Goal: Browse casually: Explore the website without a specific task or goal

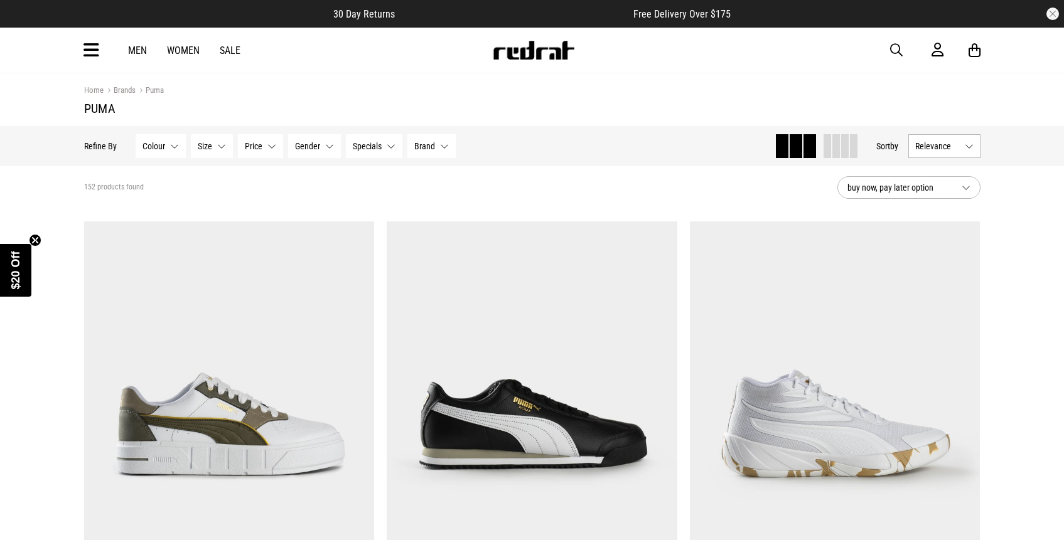
click at [822, 145] on div at bounding box center [839, 146] width 35 height 24
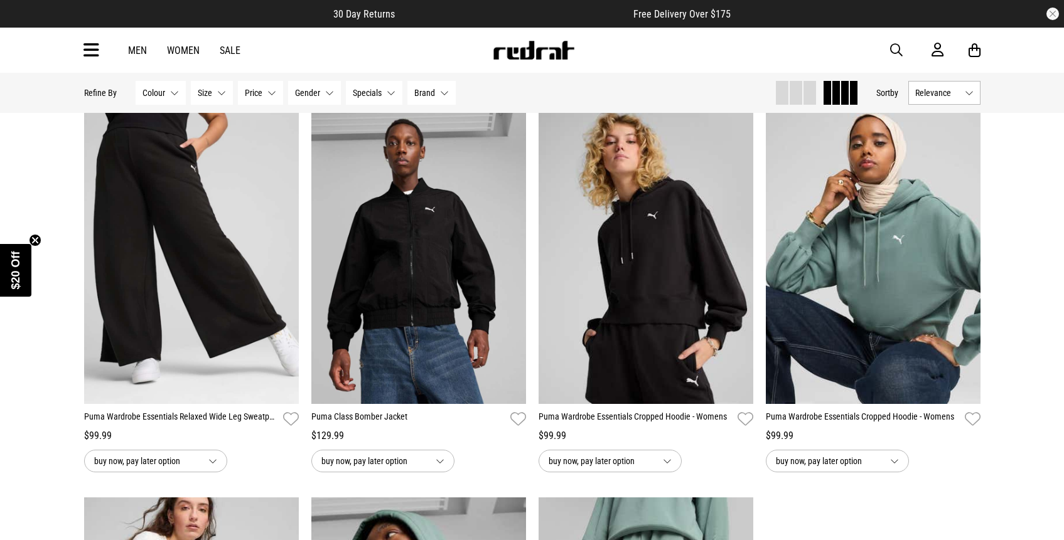
scroll to position [503, 0]
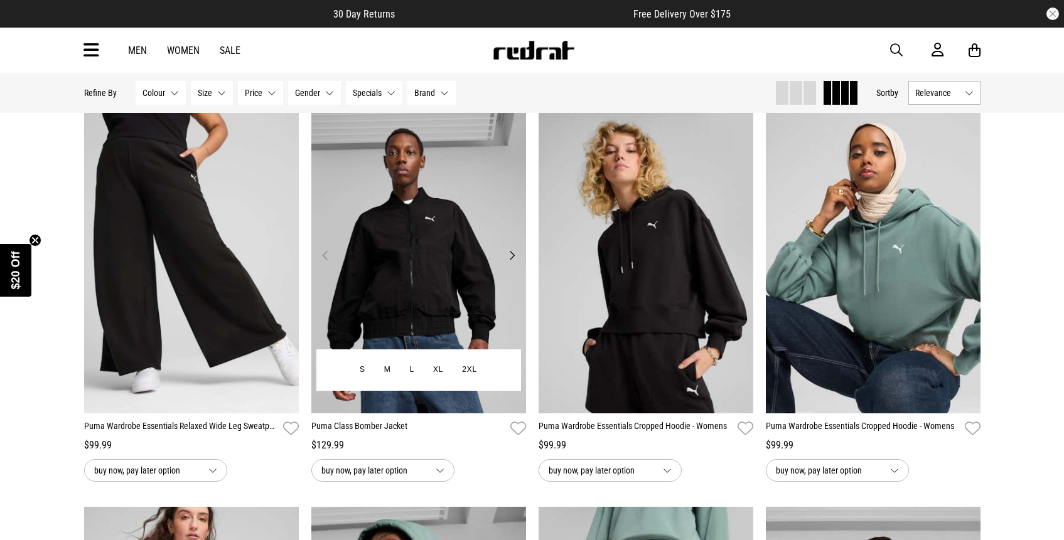
click at [516, 254] on button "Next" at bounding box center [512, 255] width 16 height 15
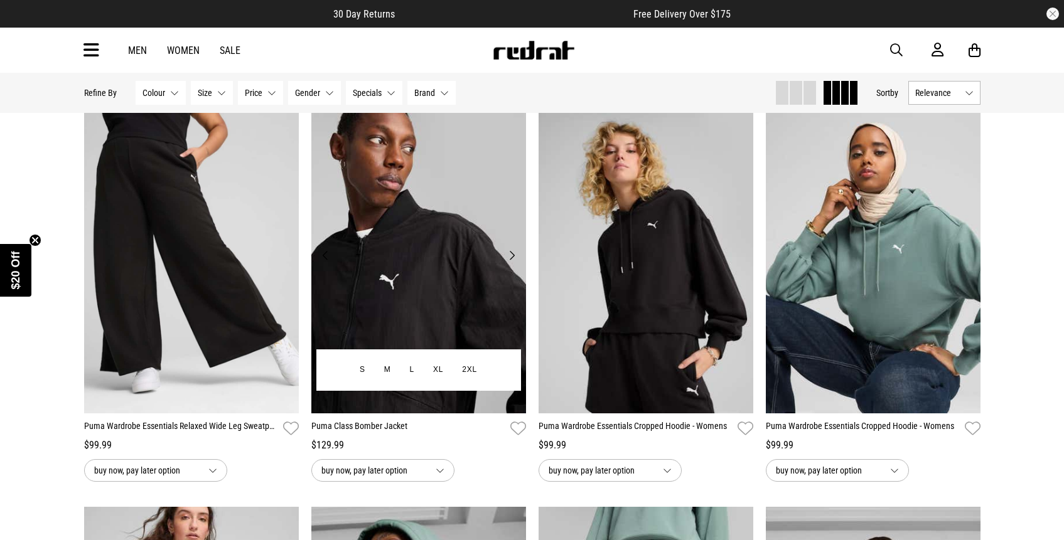
click at [516, 254] on button "Next" at bounding box center [512, 255] width 16 height 15
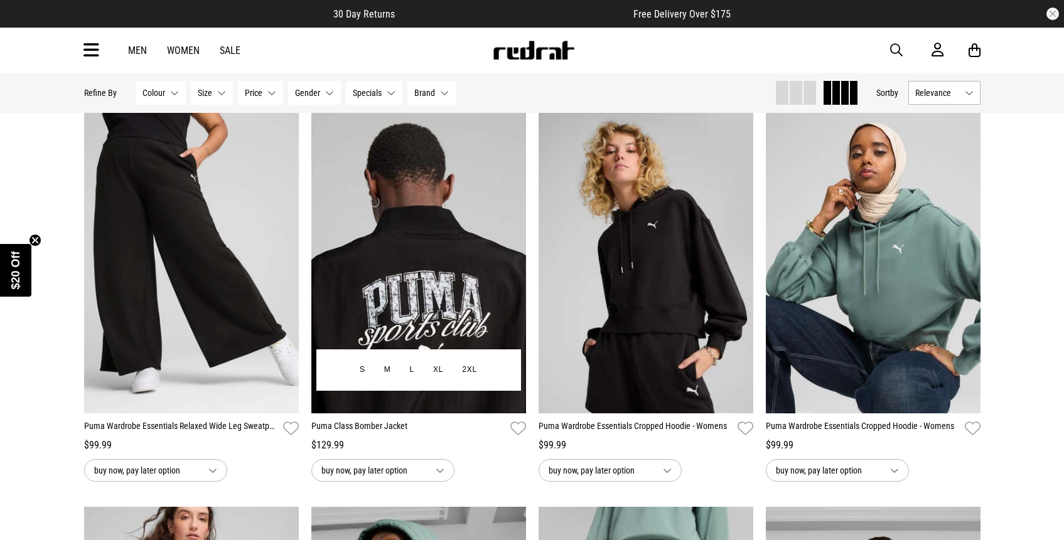
click at [515, 259] on button "Next" at bounding box center [512, 255] width 16 height 15
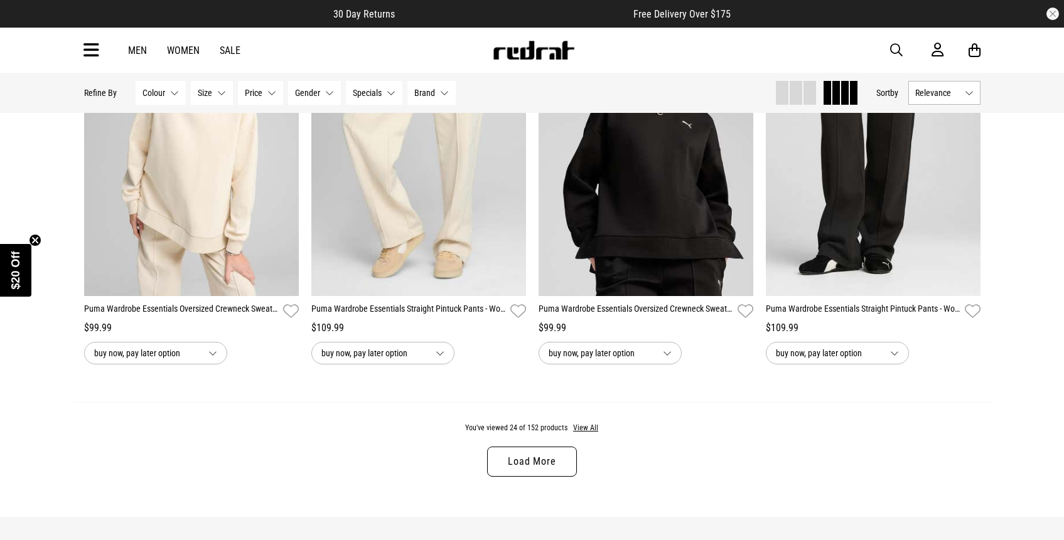
scroll to position [2291, 0]
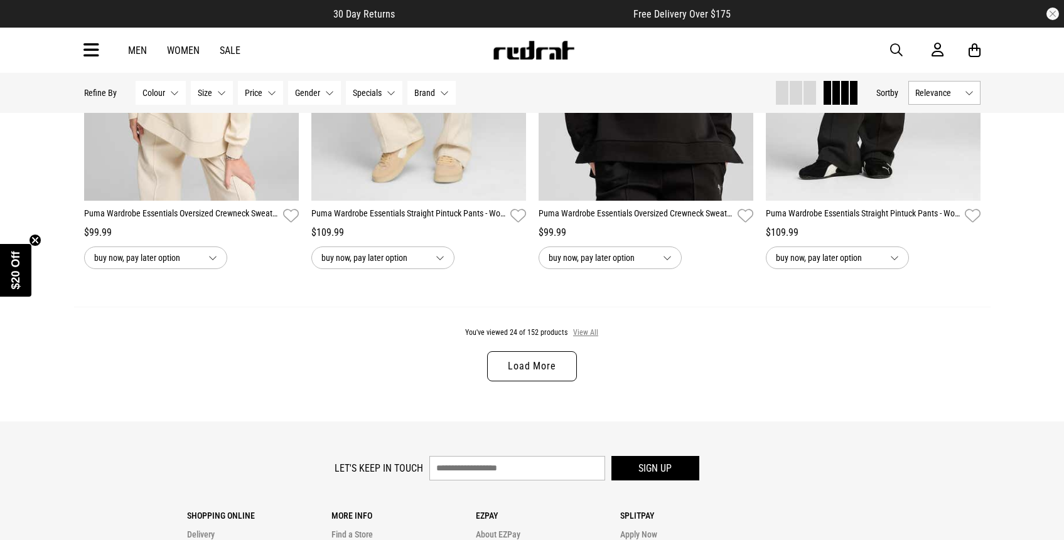
click at [592, 333] on button "View All" at bounding box center [585, 333] width 26 height 11
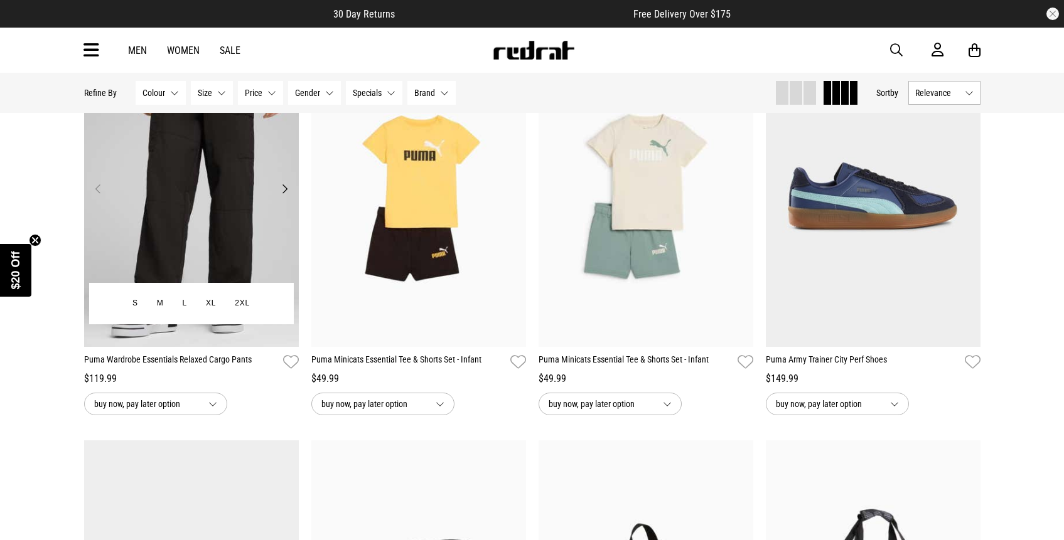
scroll to position [2451, 0]
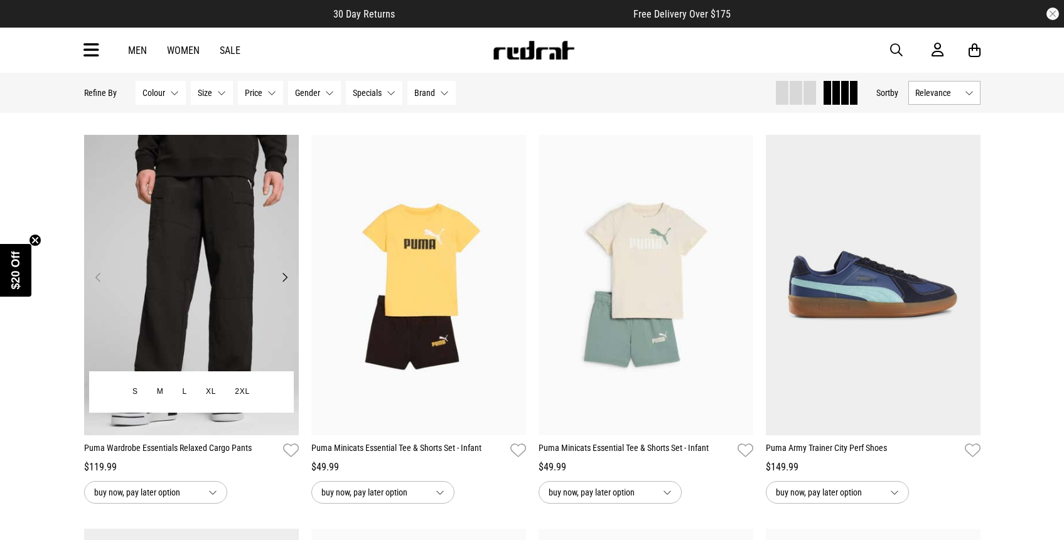
click at [283, 269] on img at bounding box center [191, 285] width 215 height 301
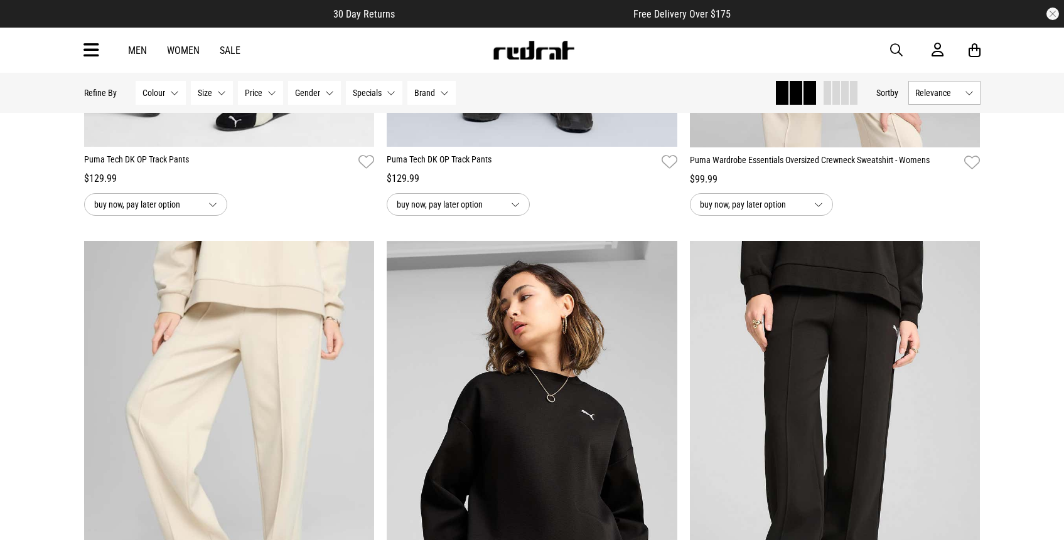
click at [833, 90] on span at bounding box center [836, 93] width 8 height 24
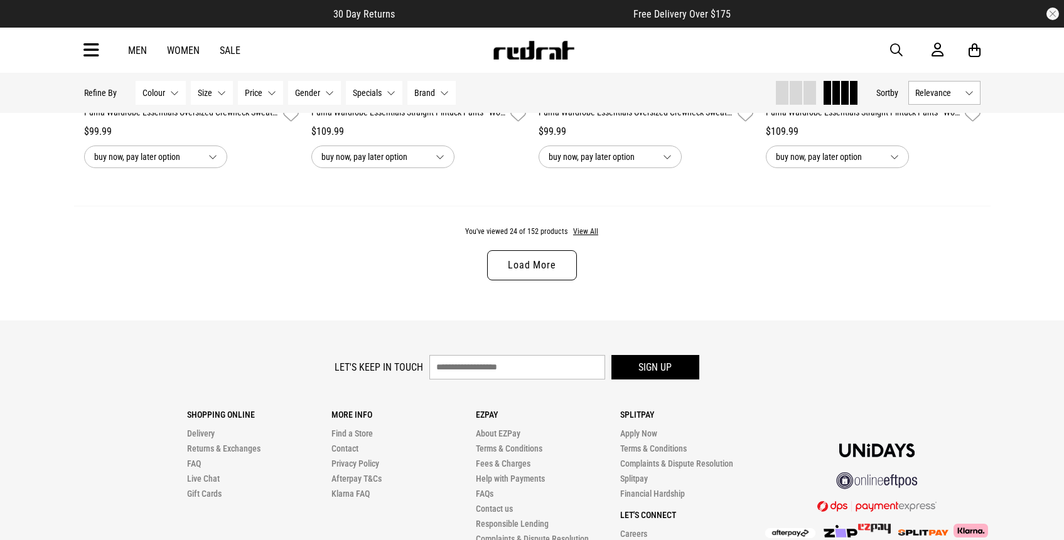
scroll to position [2291, 0]
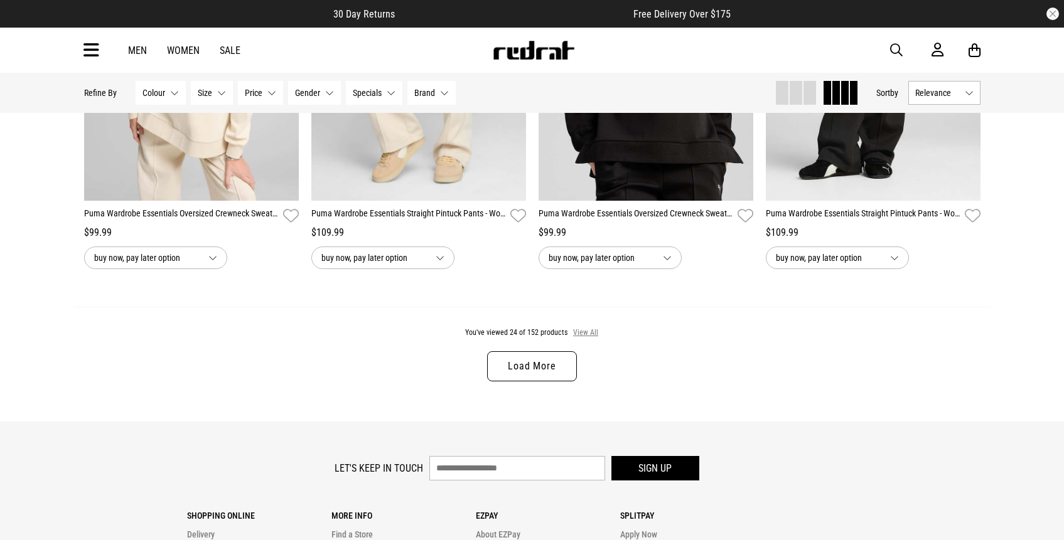
click at [580, 338] on button "View All" at bounding box center [585, 333] width 26 height 11
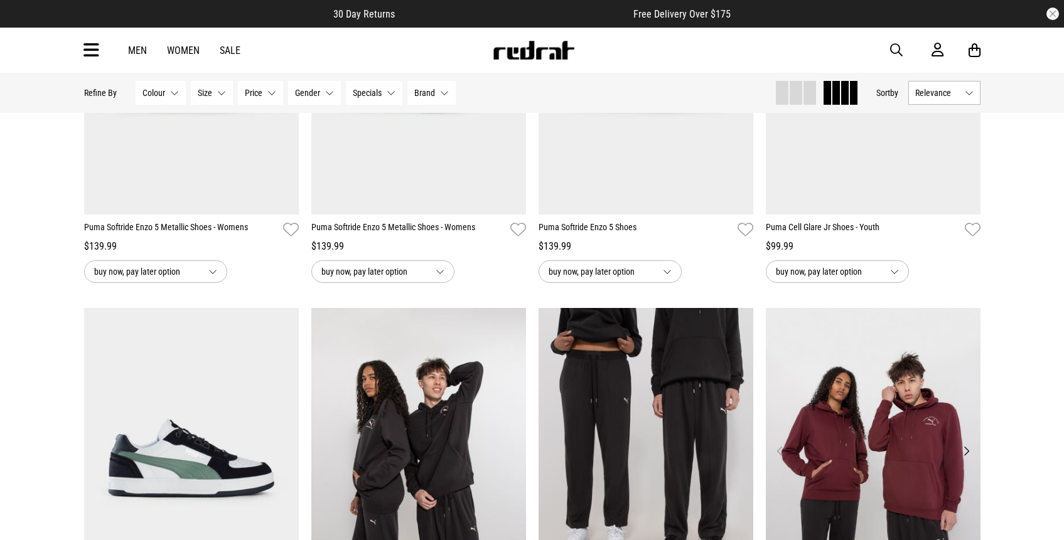
scroll to position [4899, 0]
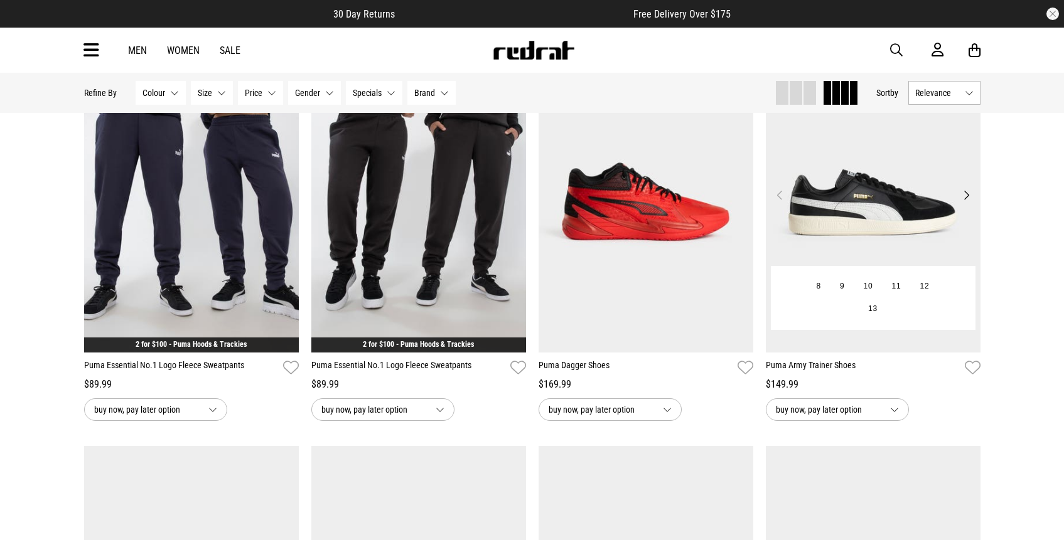
scroll to position [7239, 0]
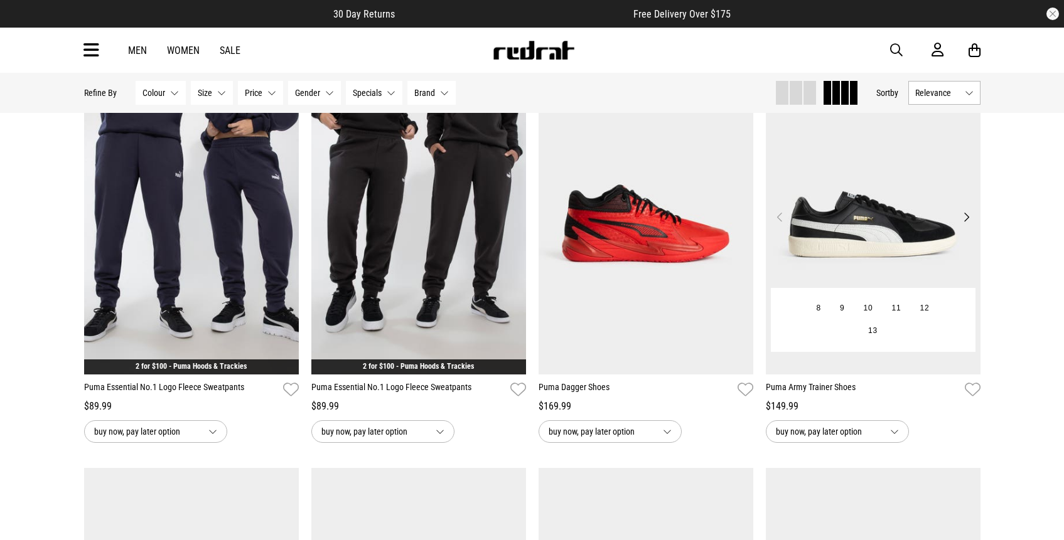
click at [961, 216] on button "Next" at bounding box center [966, 217] width 16 height 15
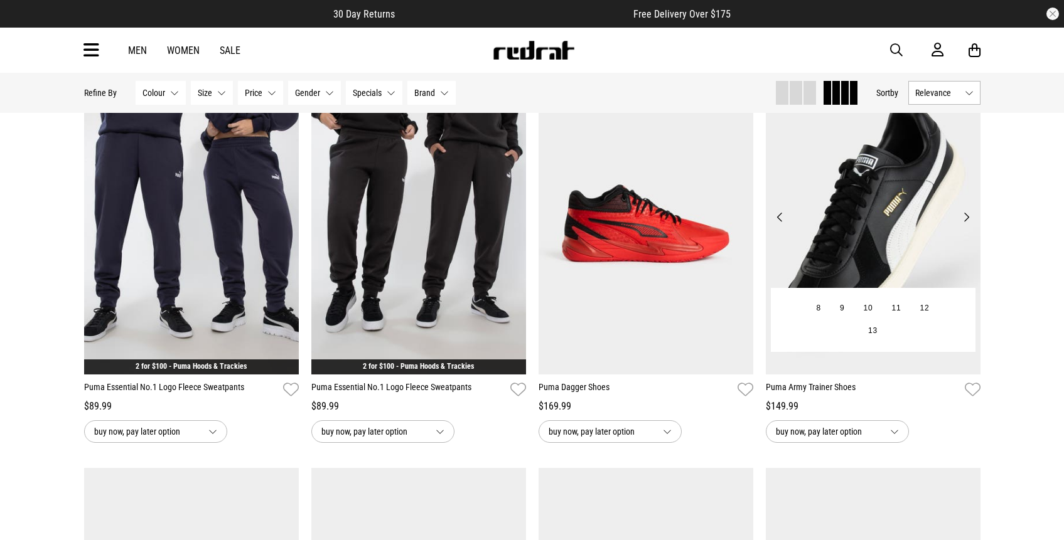
click at [963, 216] on button "Next" at bounding box center [966, 217] width 16 height 15
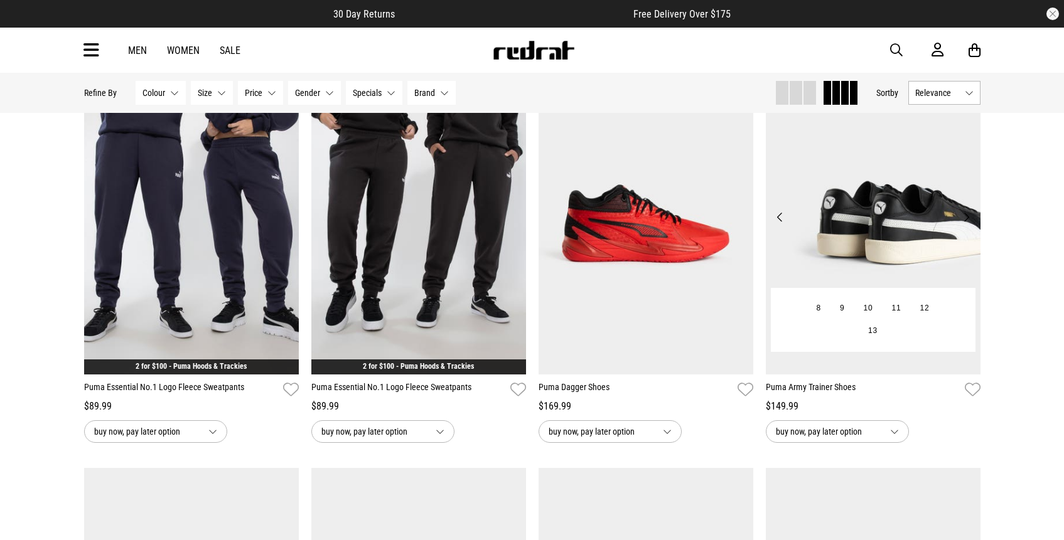
click at [963, 216] on button "Next" at bounding box center [966, 217] width 16 height 15
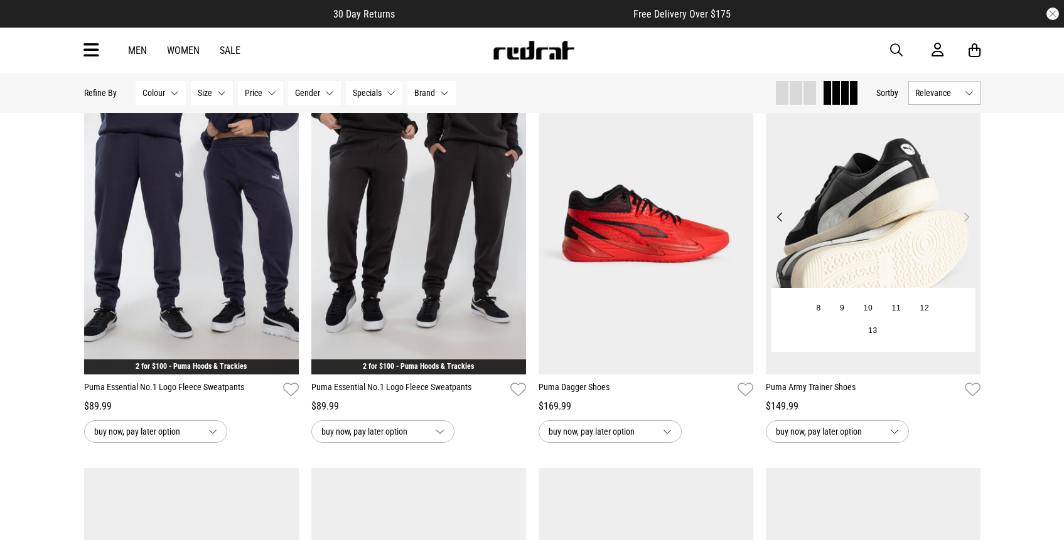
click at [963, 216] on button "Next" at bounding box center [966, 217] width 16 height 15
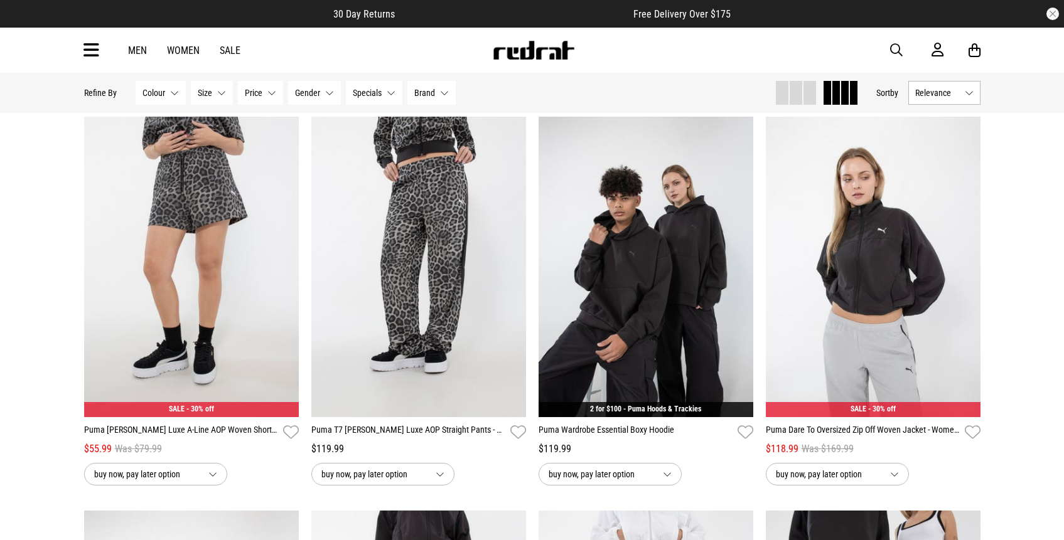
scroll to position [8413, 0]
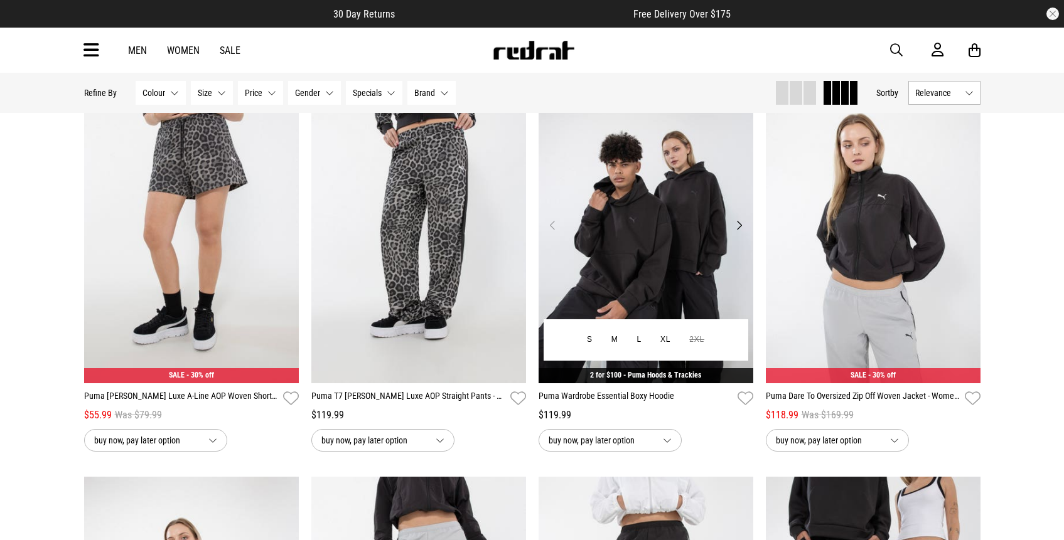
click at [738, 226] on button "Next" at bounding box center [739, 225] width 16 height 15
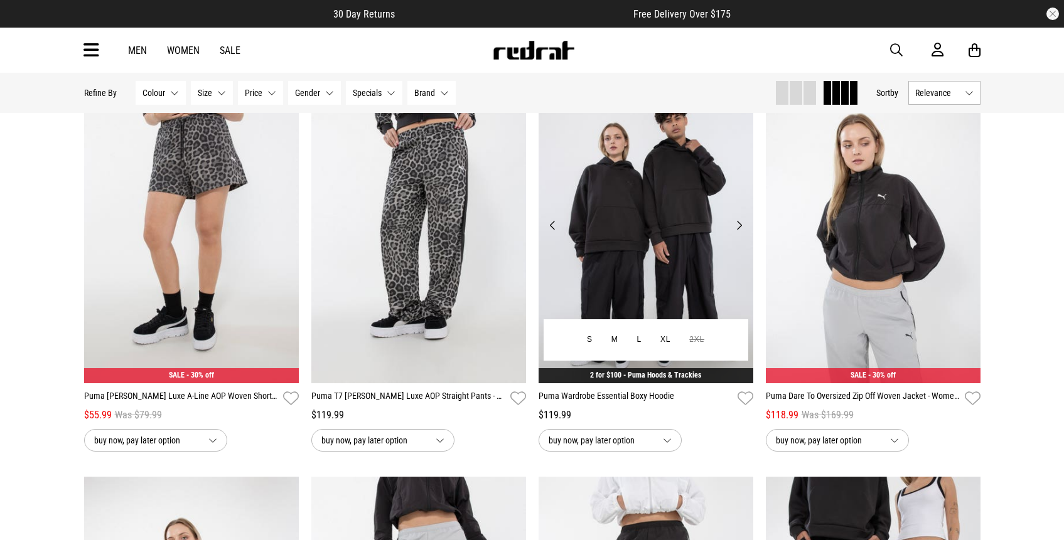
click at [738, 226] on button "Next" at bounding box center [739, 225] width 16 height 15
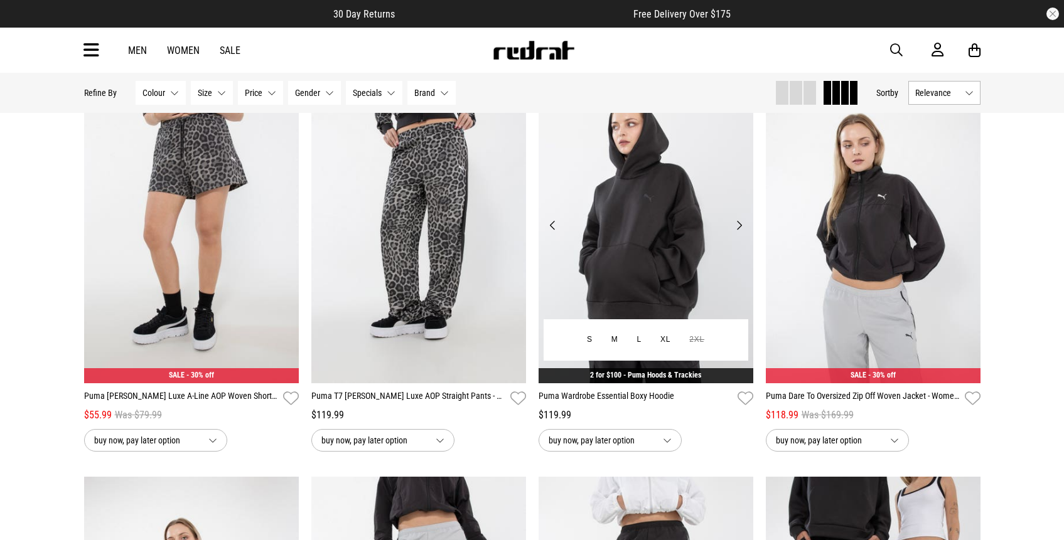
click at [738, 226] on button "Next" at bounding box center [739, 225] width 16 height 15
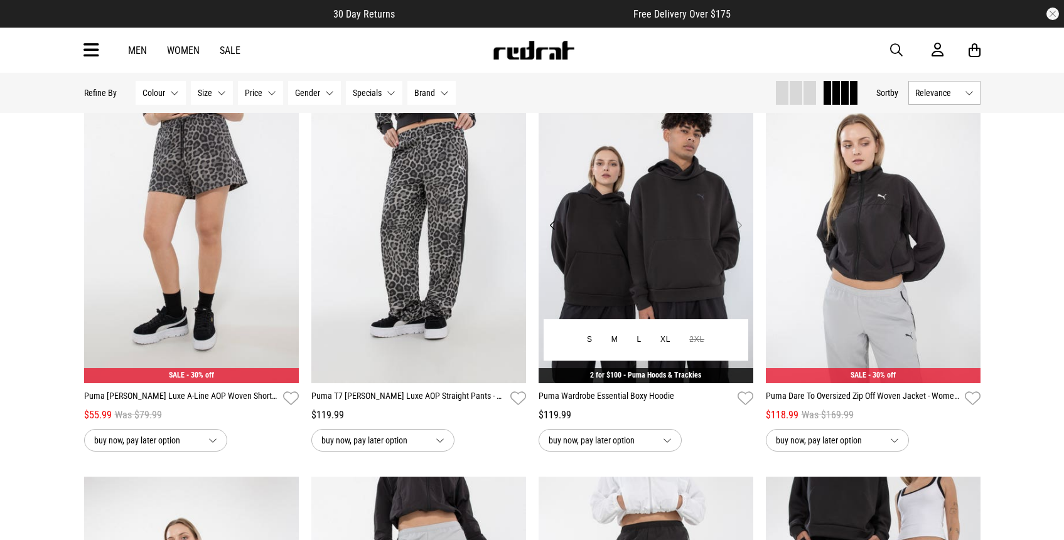
click at [738, 226] on button "Next" at bounding box center [739, 225] width 16 height 15
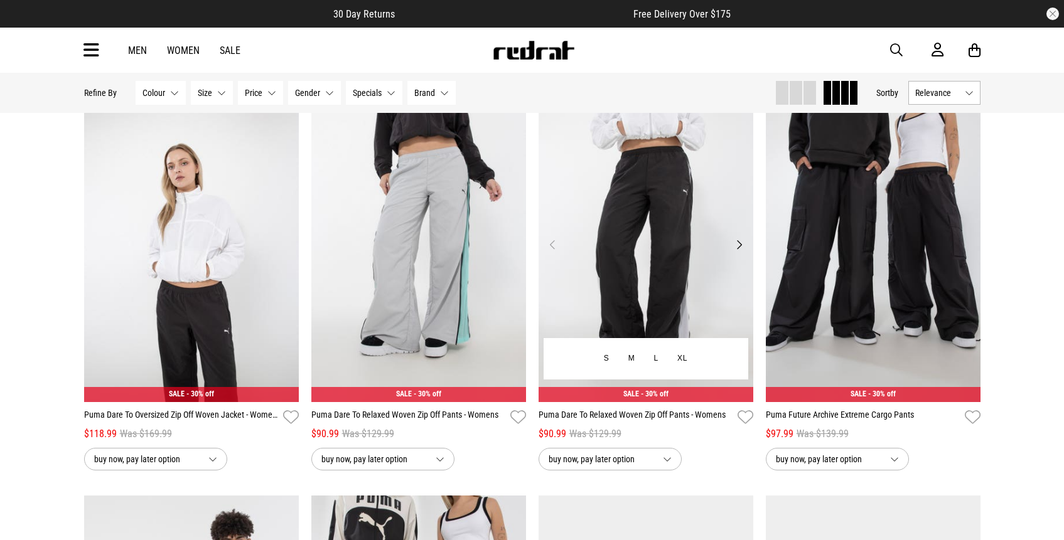
scroll to position [8784, 0]
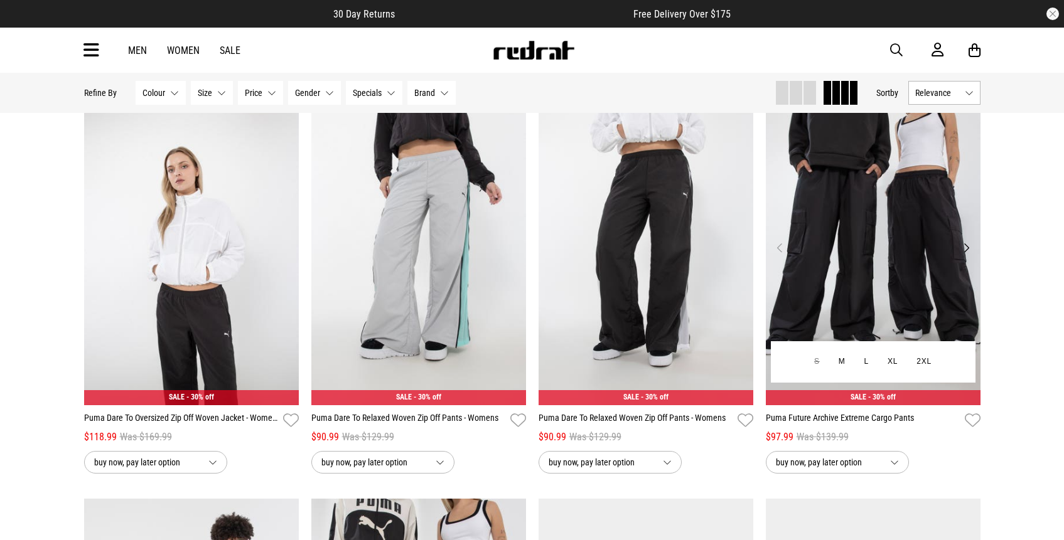
click at [957, 243] on img at bounding box center [873, 255] width 215 height 301
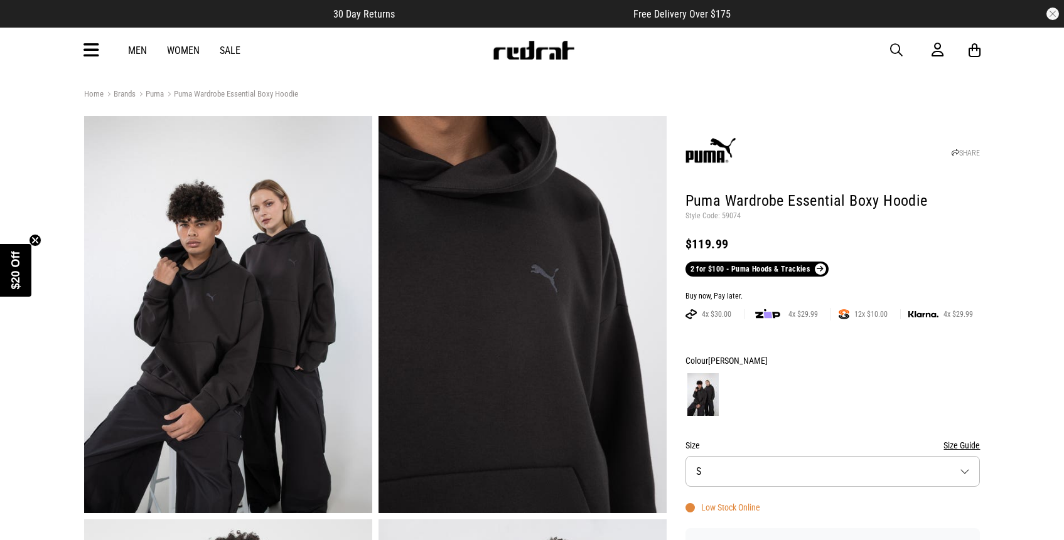
click at [142, 48] on link "Men" at bounding box center [137, 51] width 19 height 12
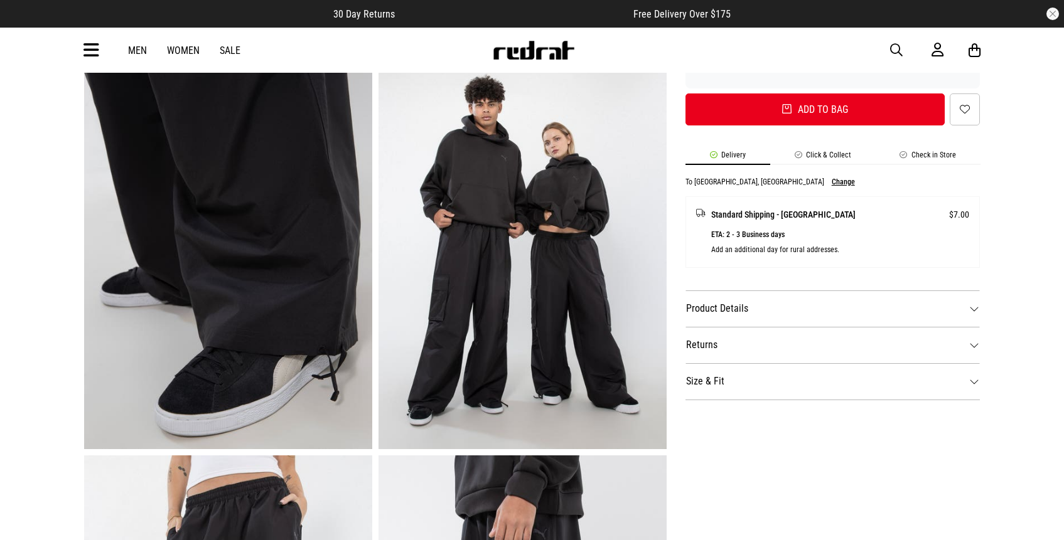
scroll to position [110, 0]
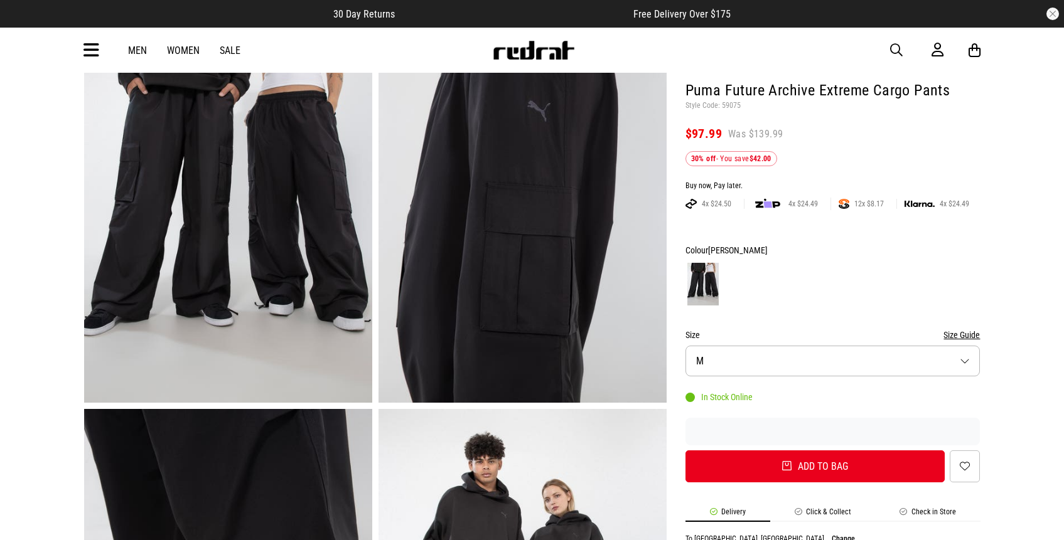
click at [802, 365] on button "Size M" at bounding box center [832, 361] width 295 height 31
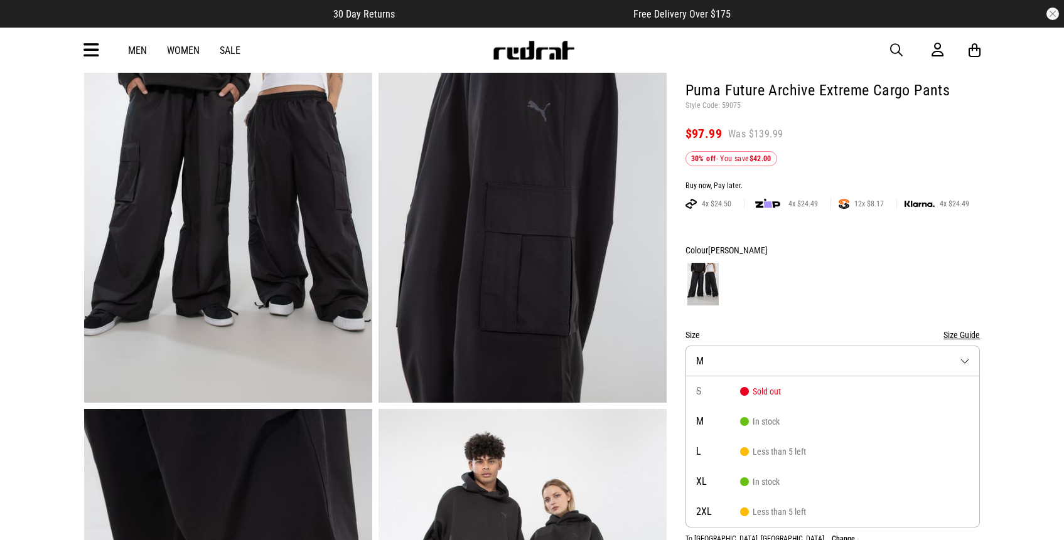
click at [802, 365] on button "Size M" at bounding box center [832, 361] width 295 height 31
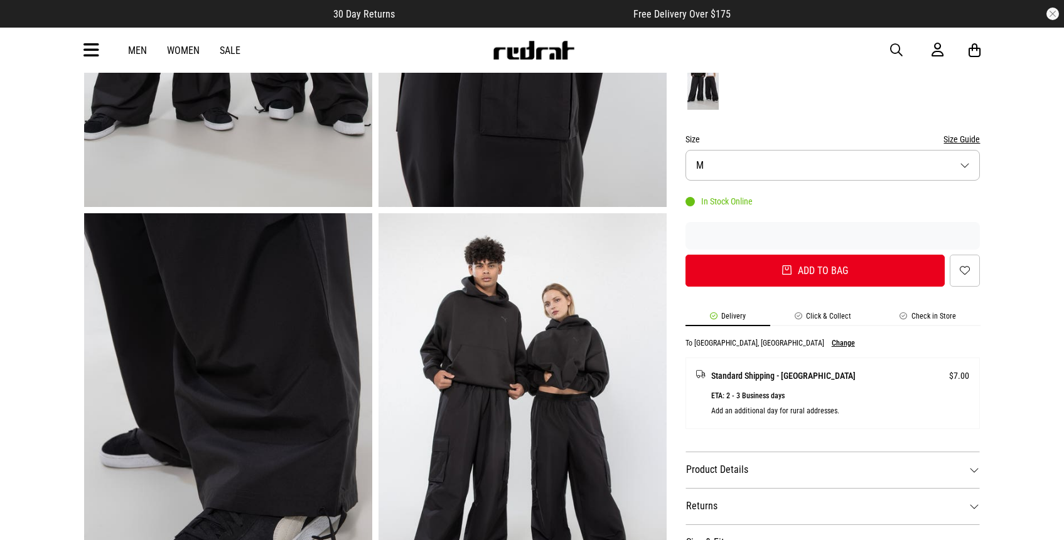
scroll to position [378, 0]
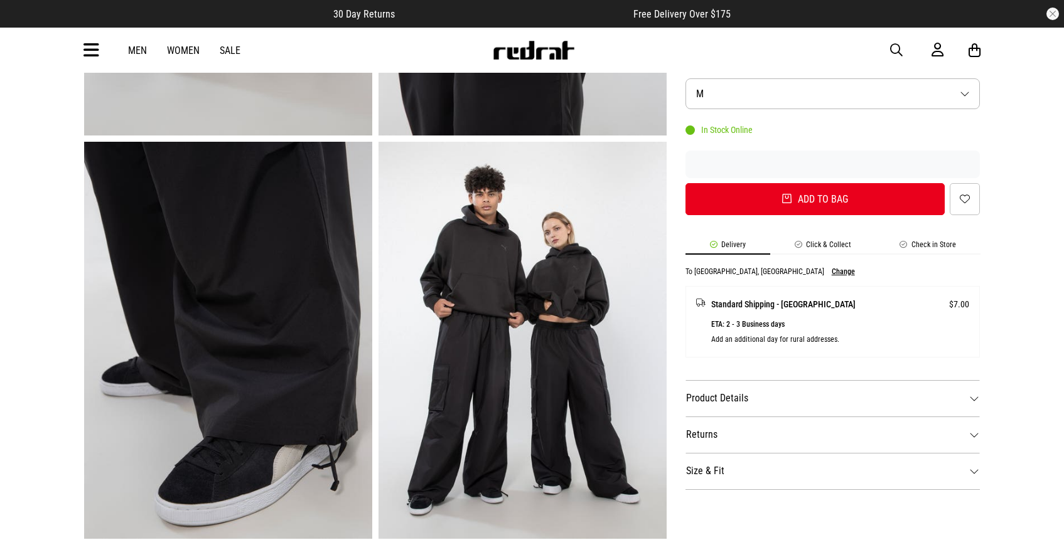
click at [830, 240] on li "Click & Collect" at bounding box center [822, 247] width 105 height 14
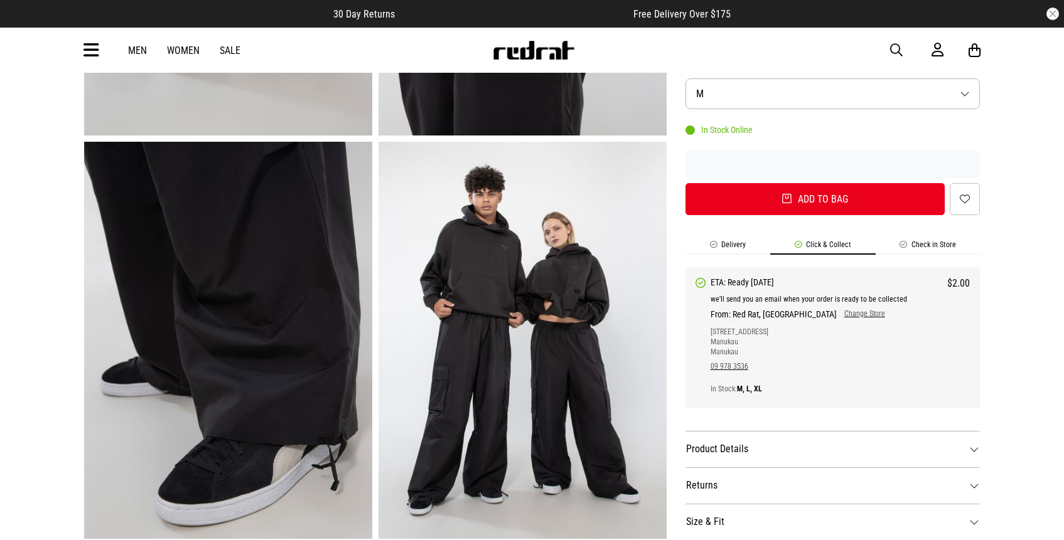
click at [945, 251] on li "Check in Store" at bounding box center [928, 247] width 105 height 14
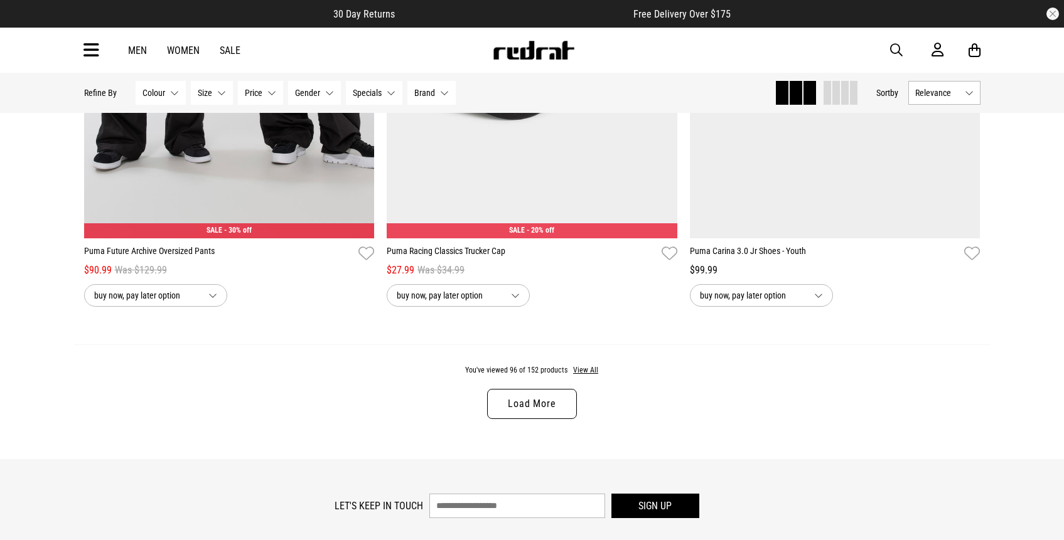
scroll to position [4006, 0]
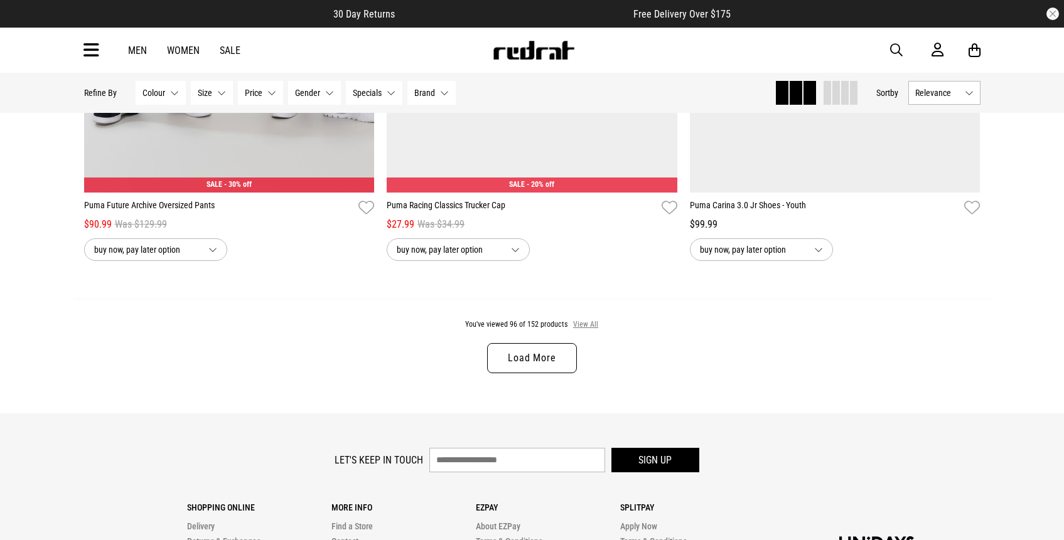
click at [588, 325] on button "View All" at bounding box center [585, 324] width 26 height 11
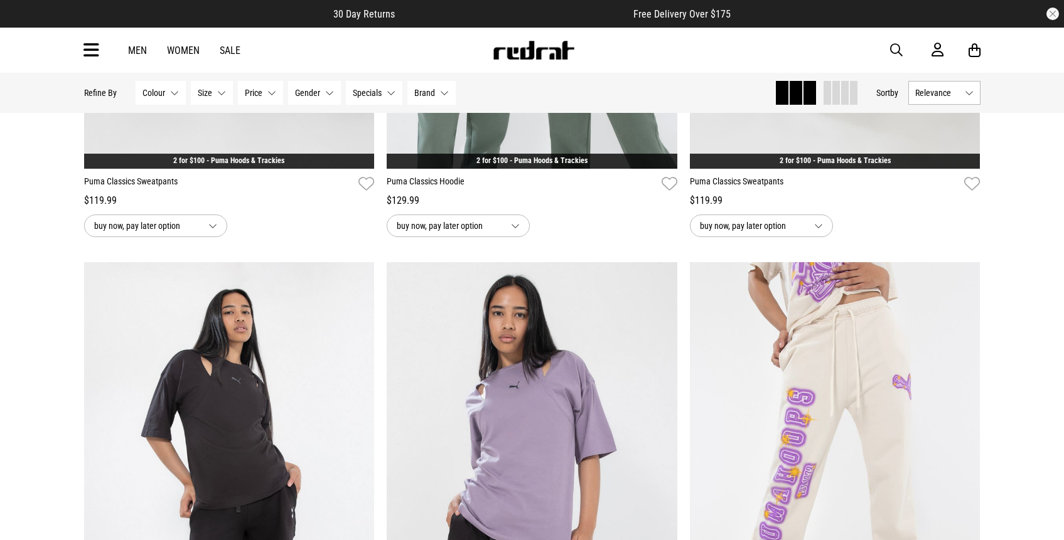
scroll to position [8838, 0]
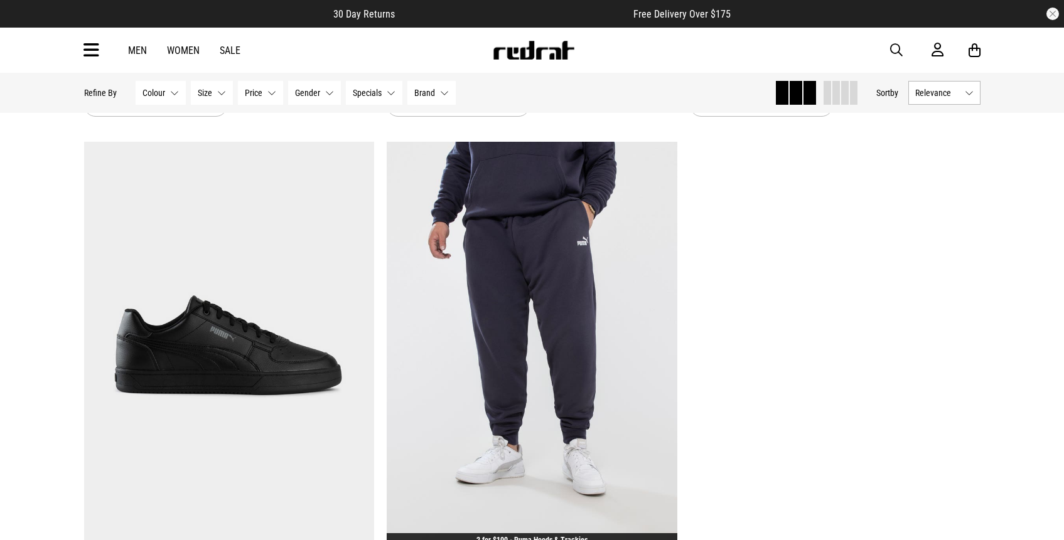
scroll to position [13037, 0]
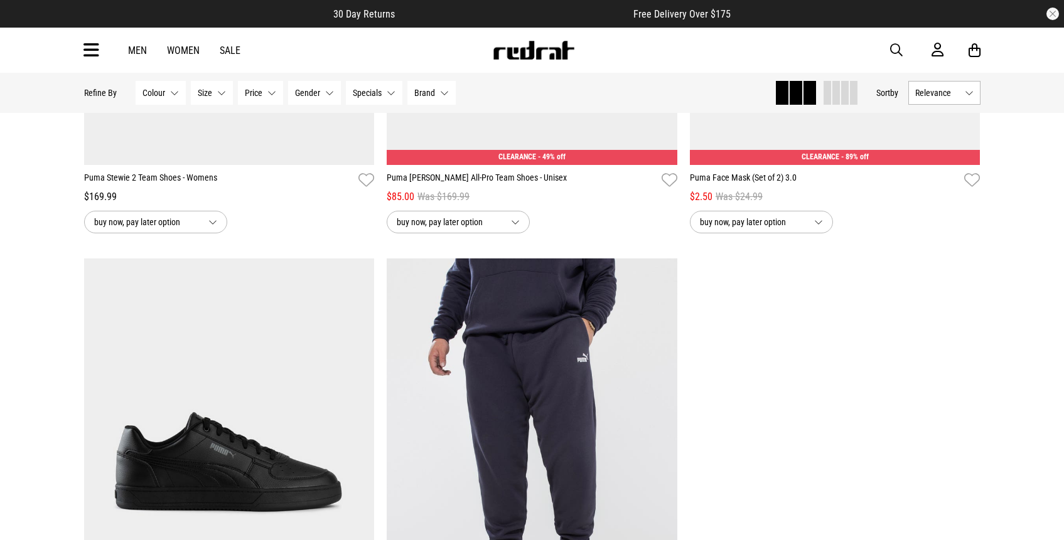
click at [132, 53] on link "Men" at bounding box center [137, 51] width 19 height 12
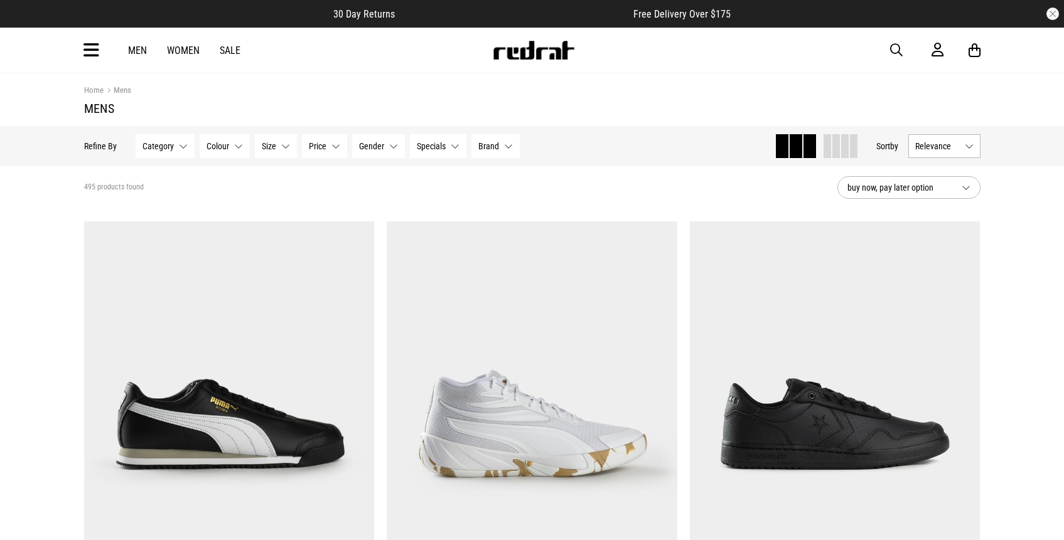
click at [93, 53] on icon at bounding box center [91, 50] width 16 height 21
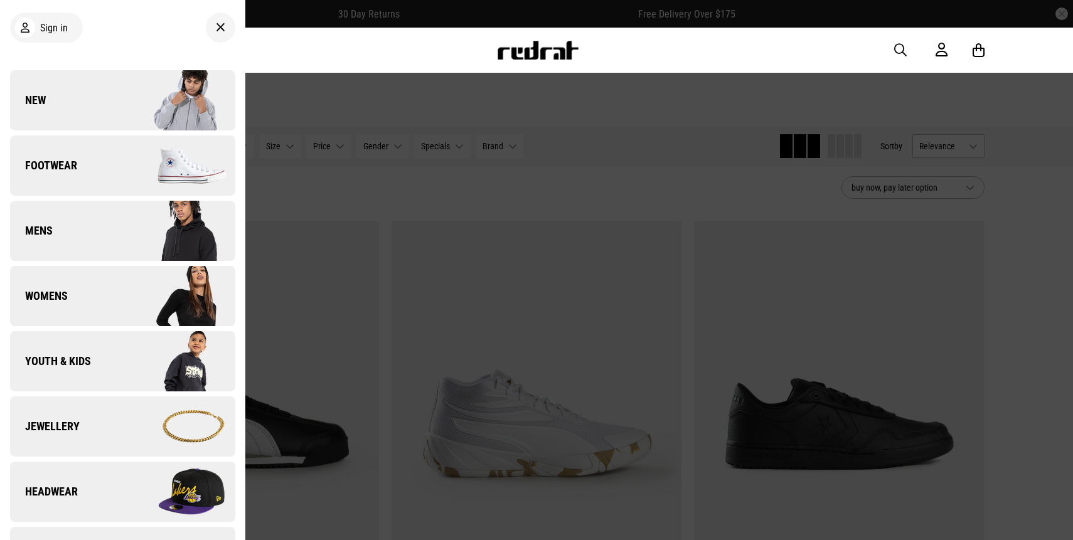
click at [83, 99] on link "New" at bounding box center [122, 100] width 225 height 60
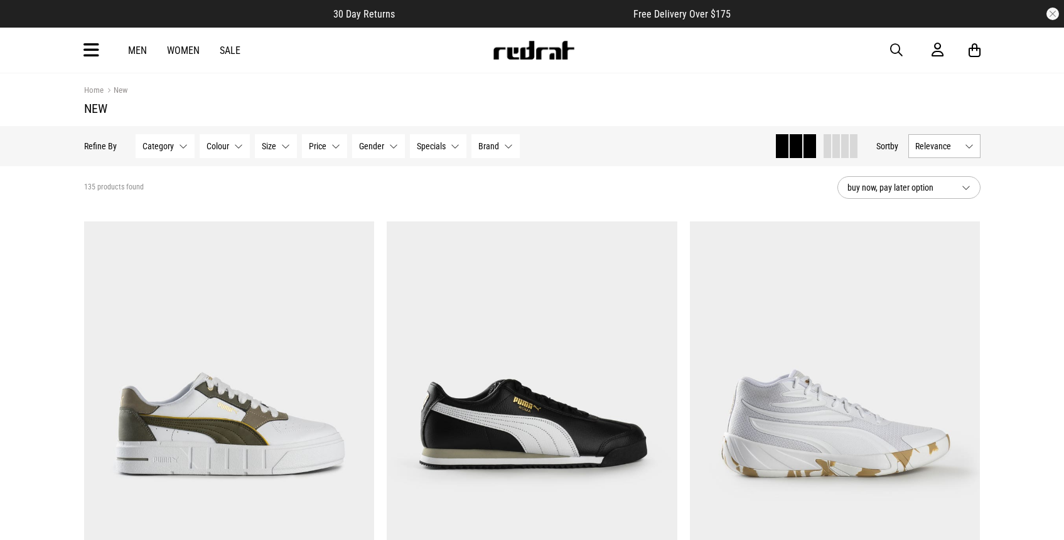
click at [841, 153] on span at bounding box center [845, 146] width 8 height 24
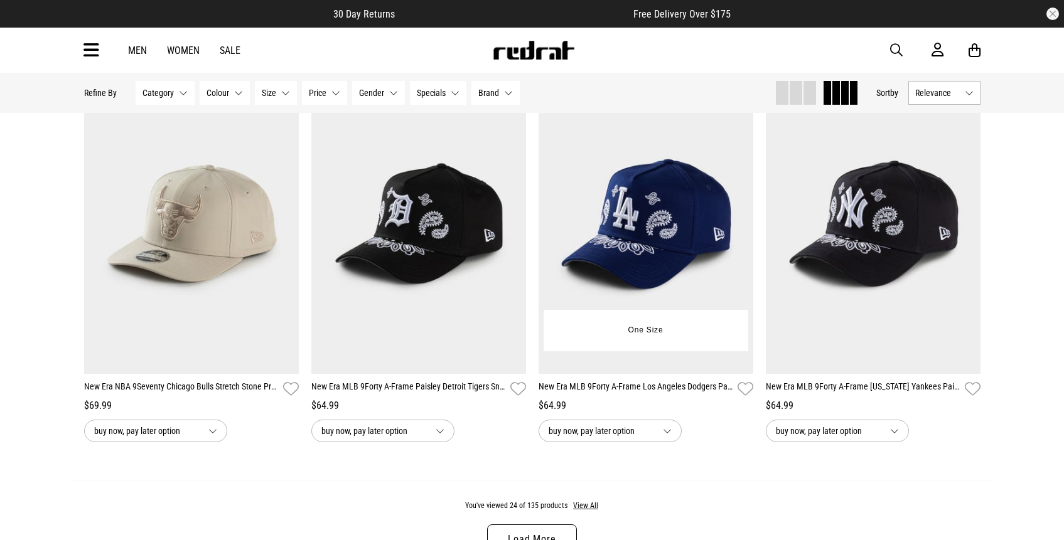
scroll to position [2119, 0]
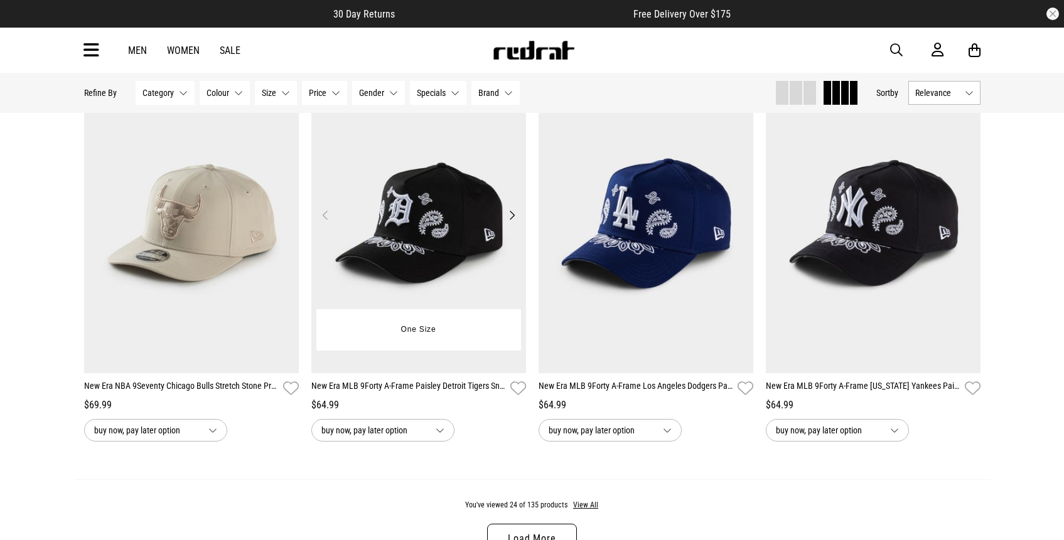
click at [513, 220] on button "Next" at bounding box center [512, 215] width 16 height 15
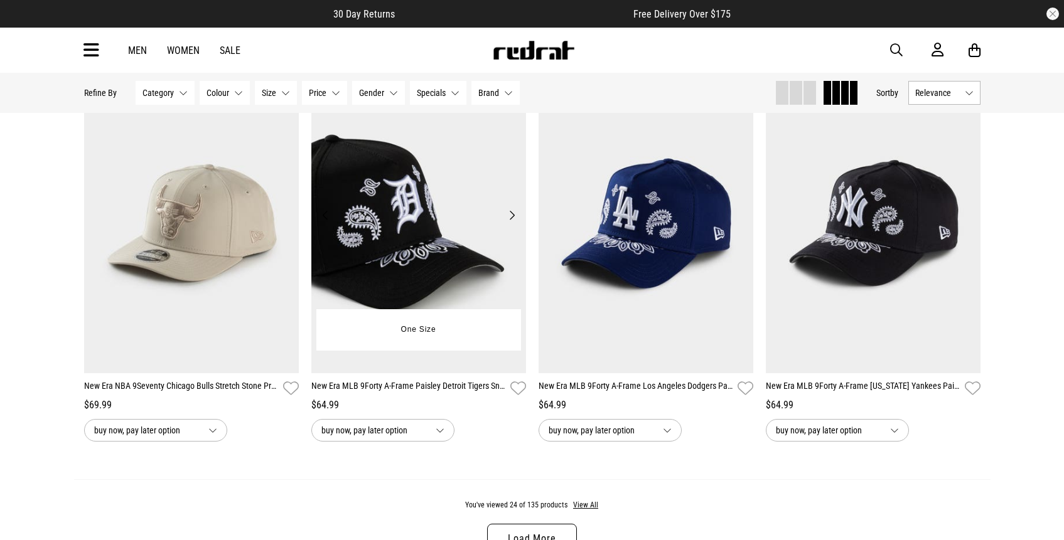
click at [512, 218] on button "Next" at bounding box center [512, 215] width 16 height 15
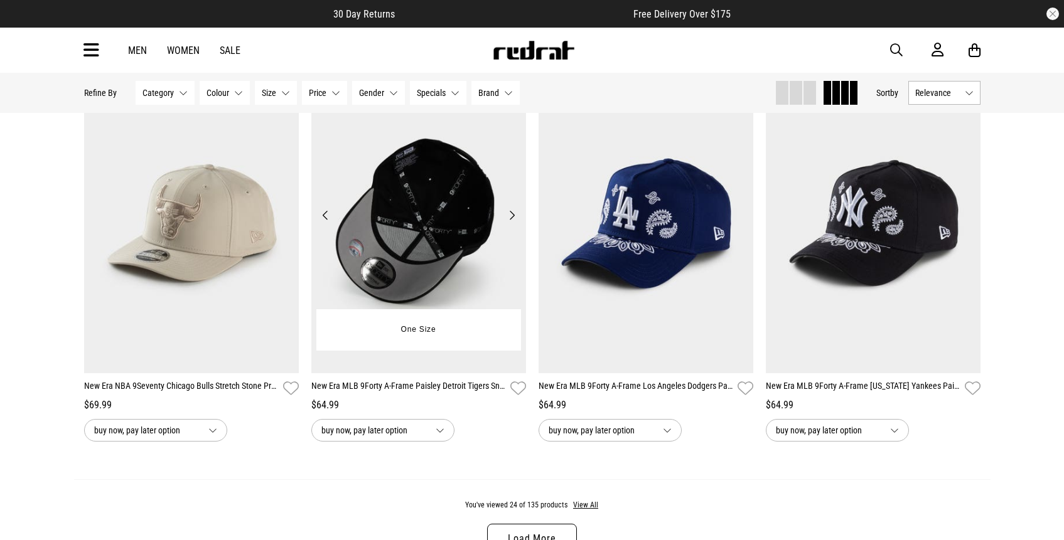
click at [512, 218] on button "Next" at bounding box center [512, 215] width 16 height 15
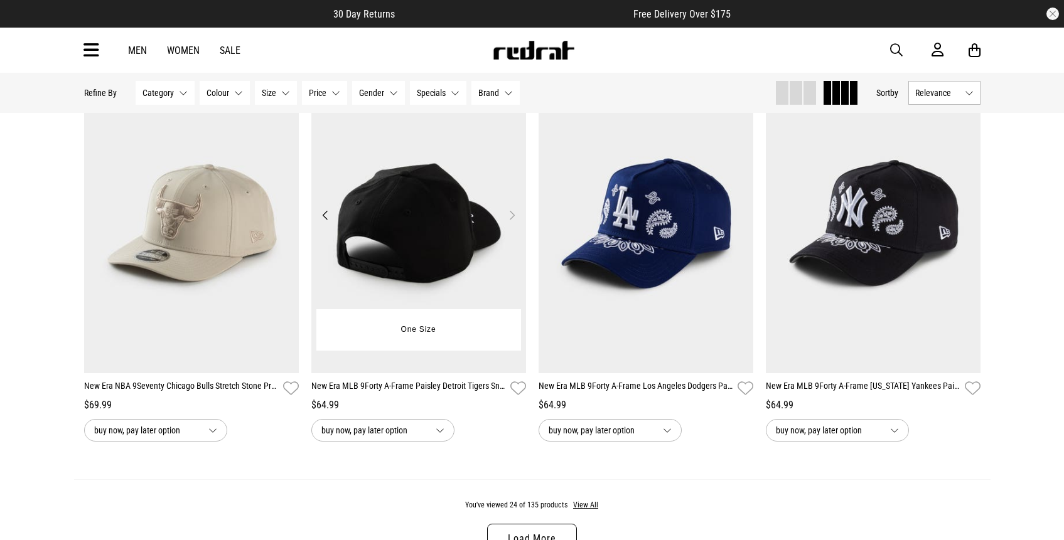
click at [512, 218] on button "Next" at bounding box center [512, 215] width 16 height 15
click at [554, 534] on link "Load More" at bounding box center [531, 539] width 89 height 30
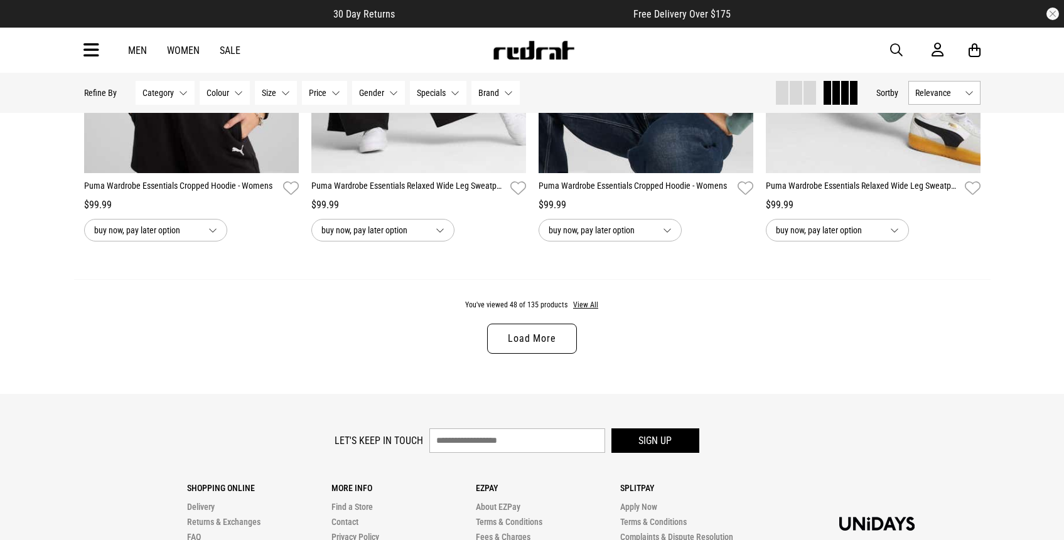
scroll to position [4683, 0]
click at [561, 331] on link "Load More" at bounding box center [531, 339] width 89 height 30
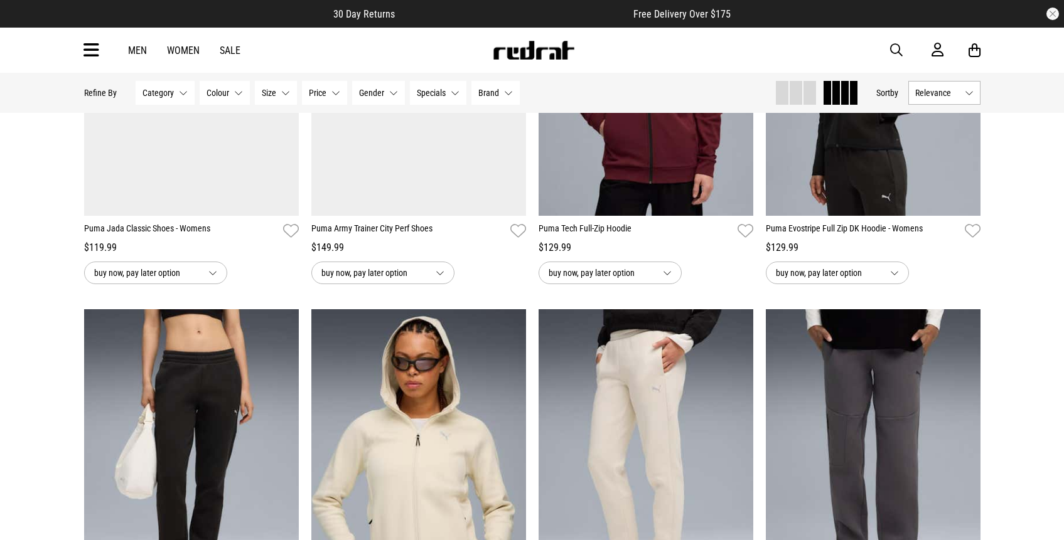
scroll to position [5202, 0]
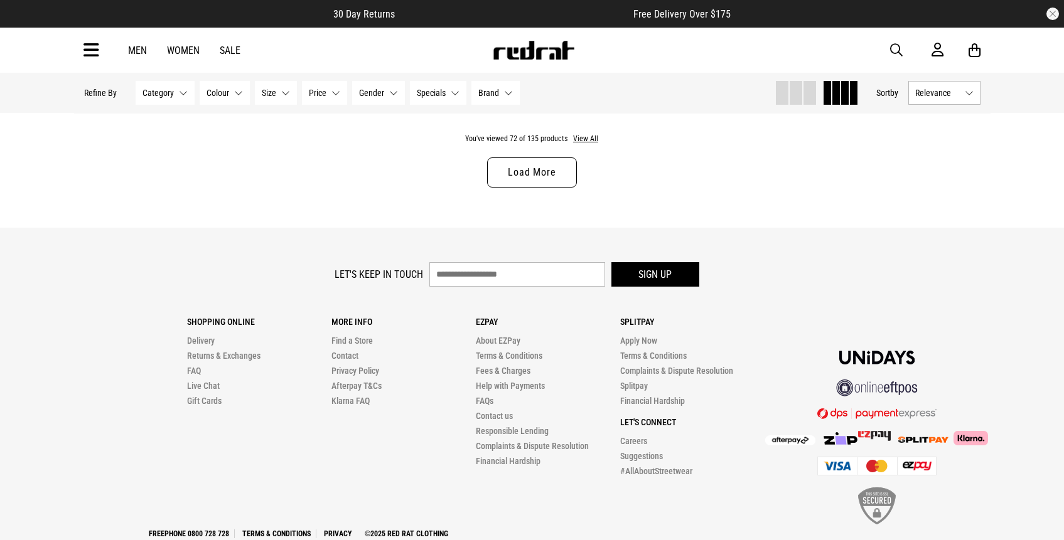
click at [537, 165] on link "Load More" at bounding box center [531, 173] width 89 height 30
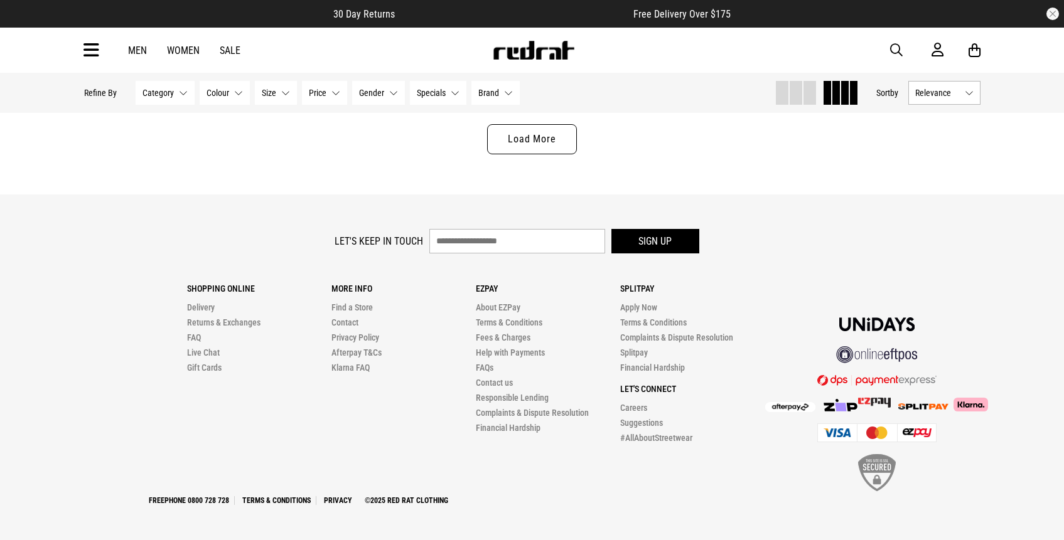
click at [567, 144] on link "Load More" at bounding box center [531, 139] width 89 height 30
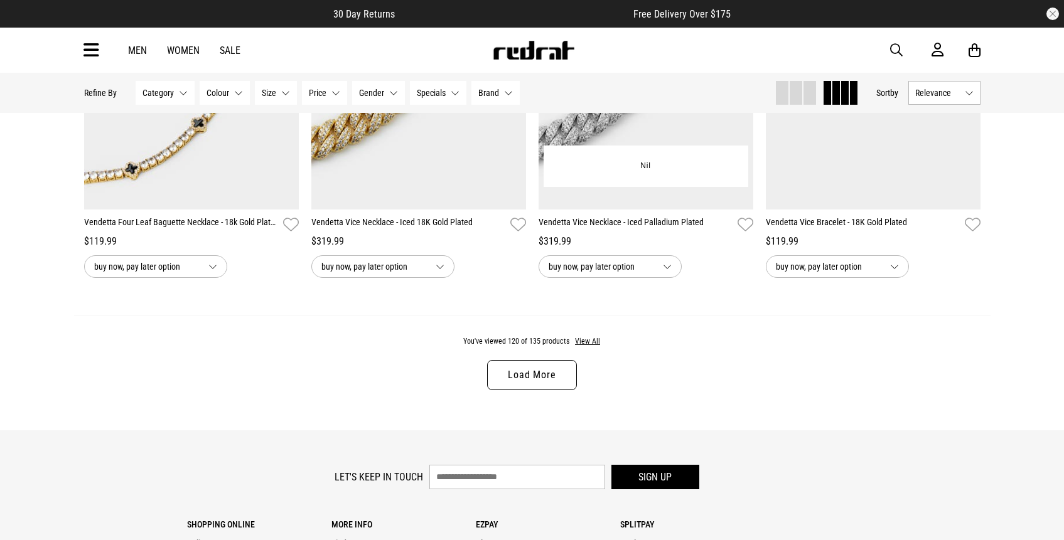
scroll to position [11657, 0]
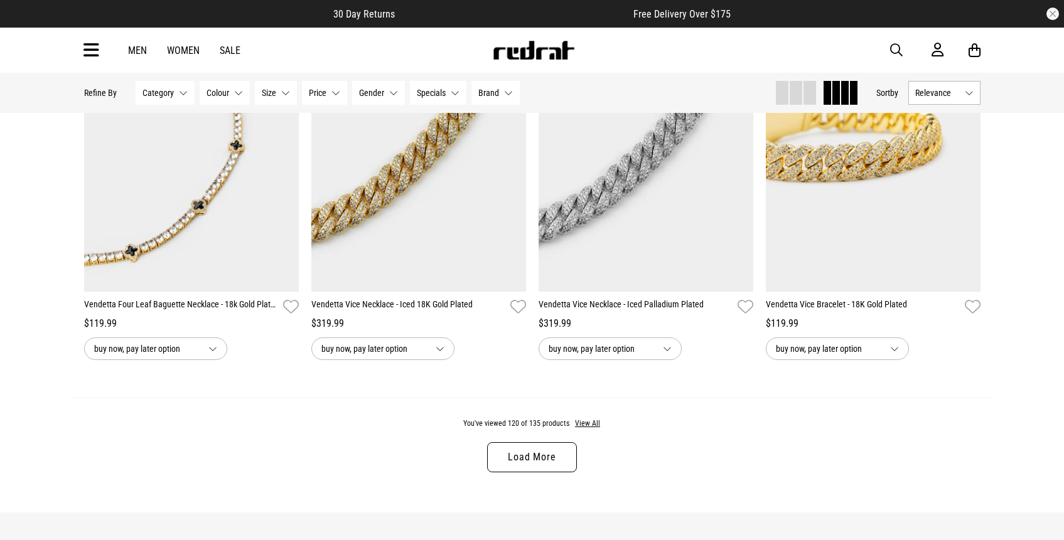
click at [549, 458] on link "Load More" at bounding box center [531, 457] width 89 height 30
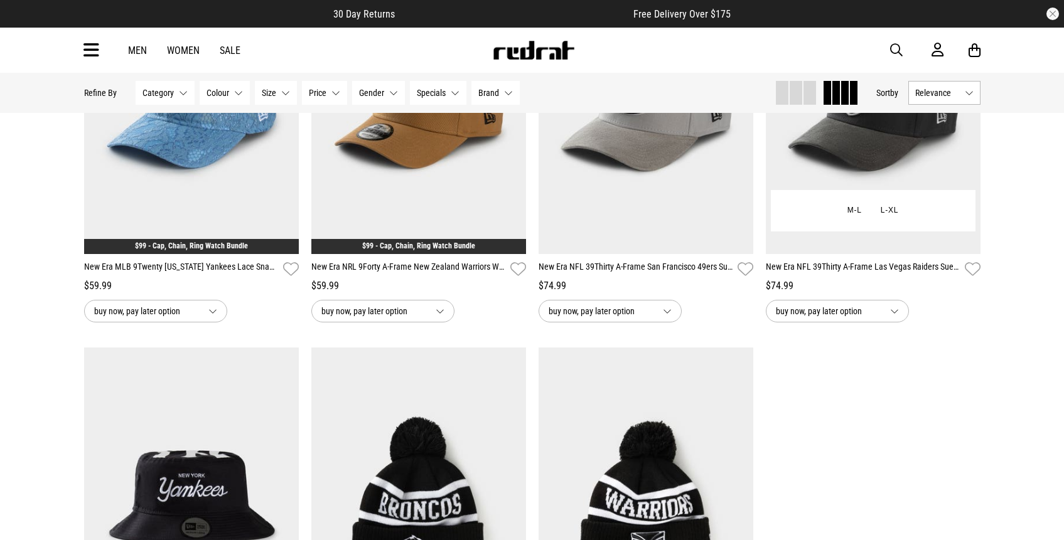
scroll to position [12722, 0]
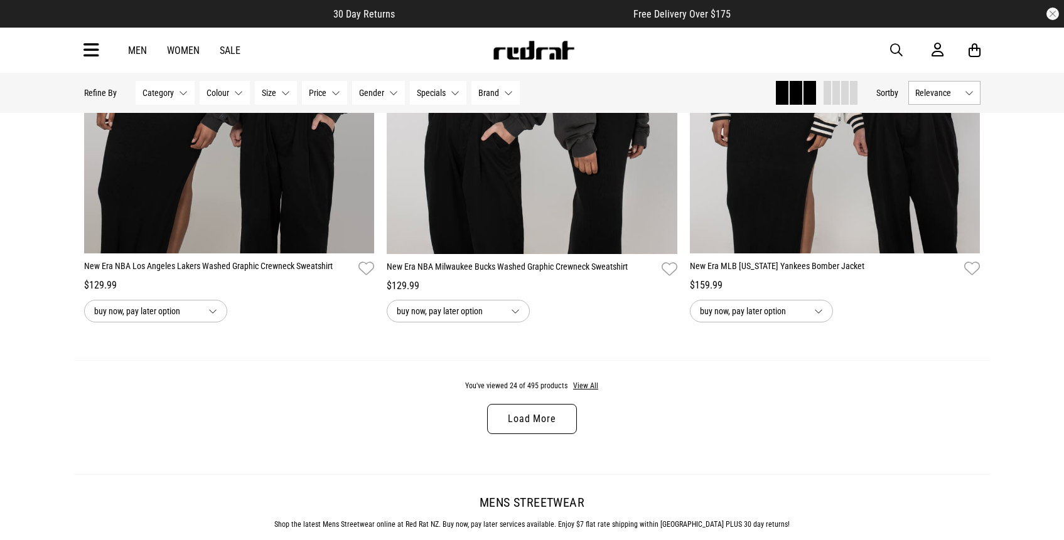
scroll to position [4011, 0]
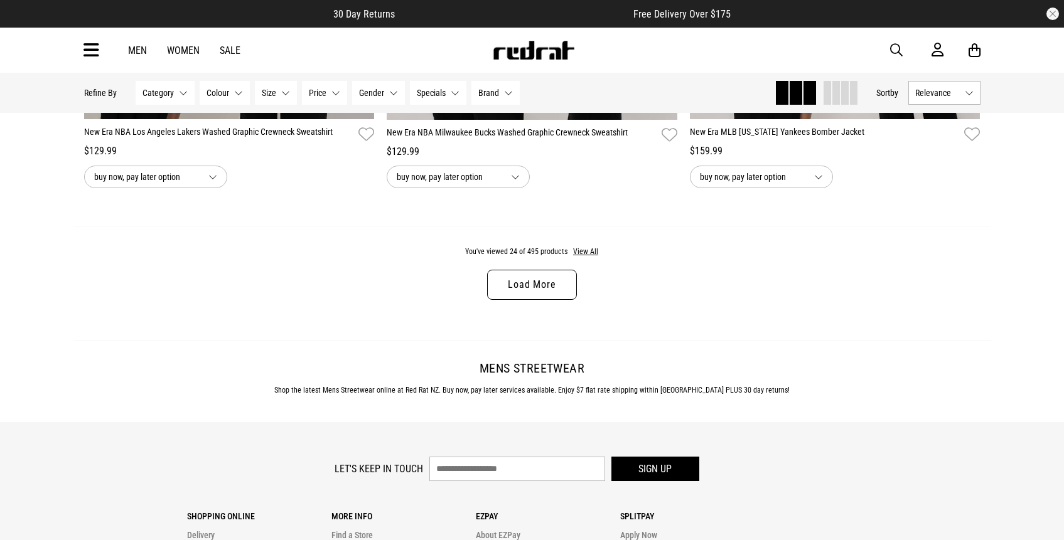
click at [559, 286] on link "Load More" at bounding box center [531, 285] width 89 height 30
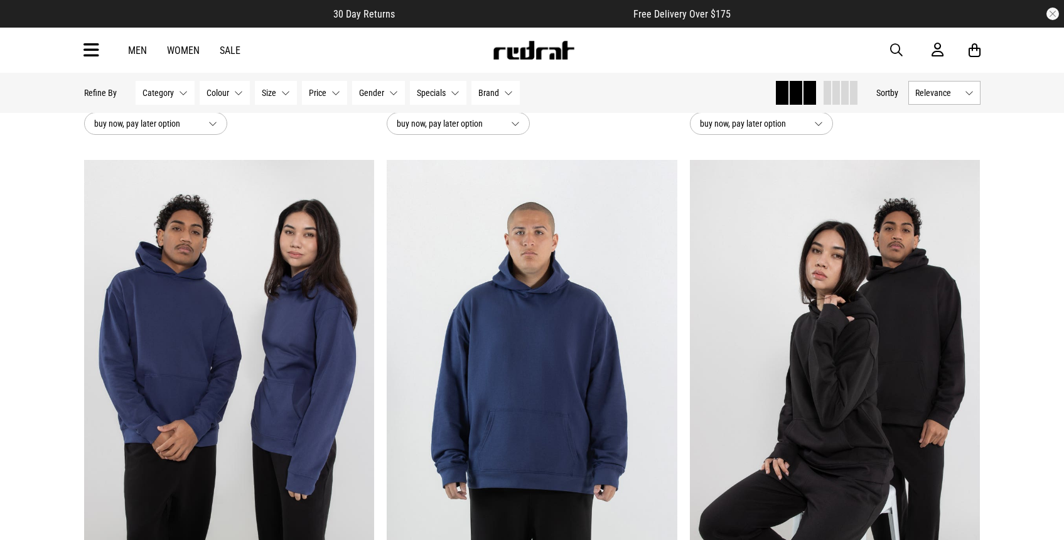
scroll to position [7933, 0]
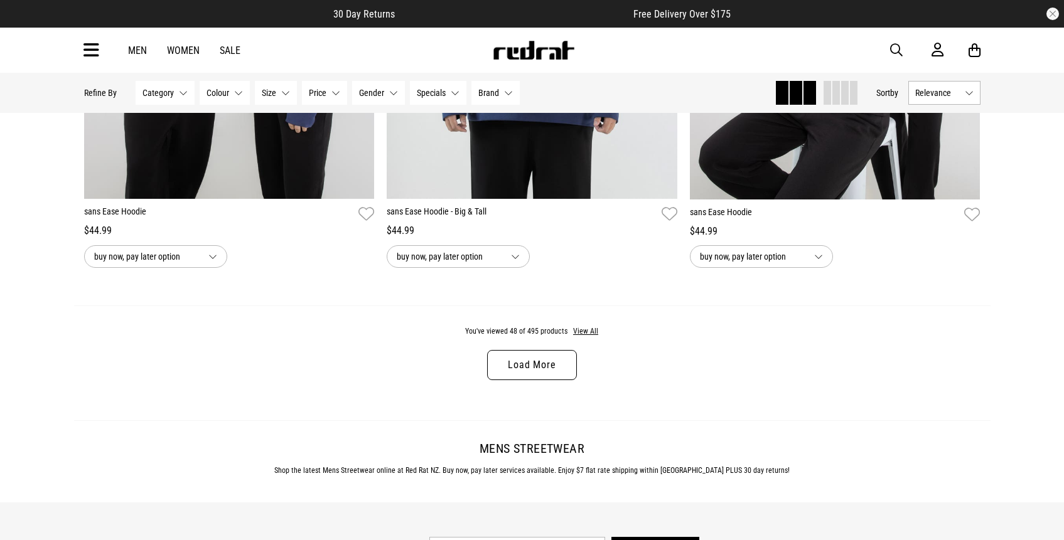
click at [555, 359] on link "Load More" at bounding box center [531, 365] width 89 height 30
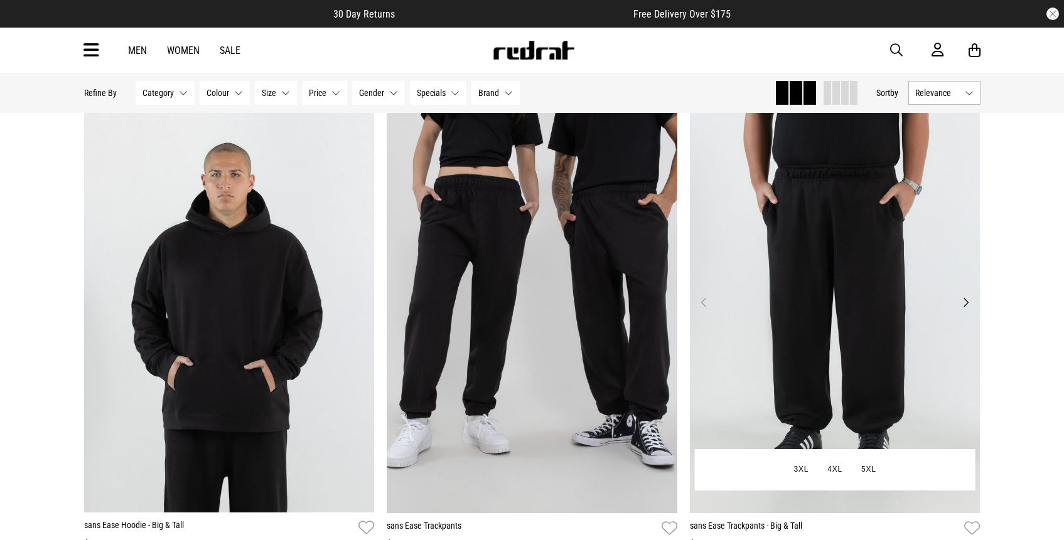
scroll to position [8116, 0]
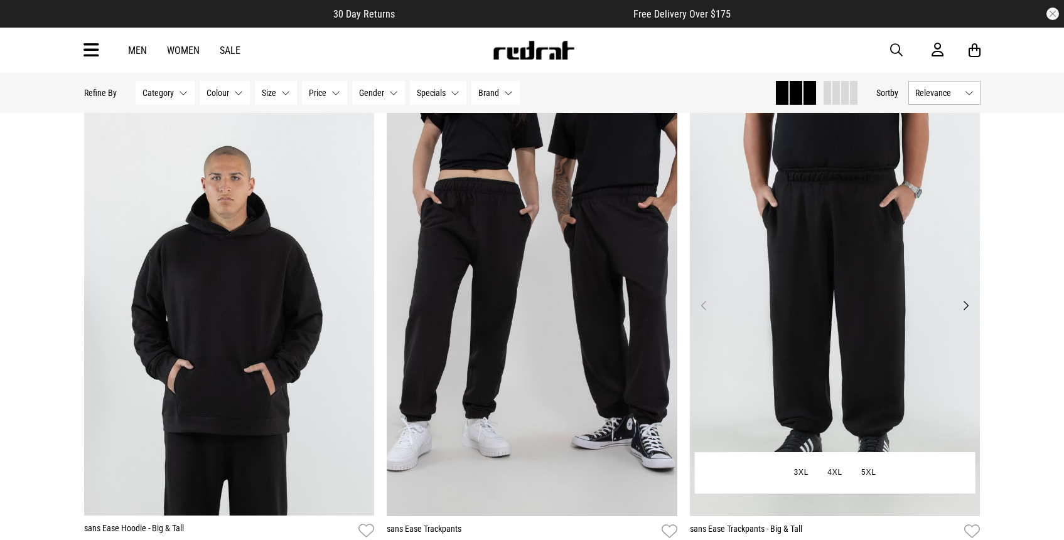
click at [973, 313] on button "Next" at bounding box center [966, 305] width 16 height 15
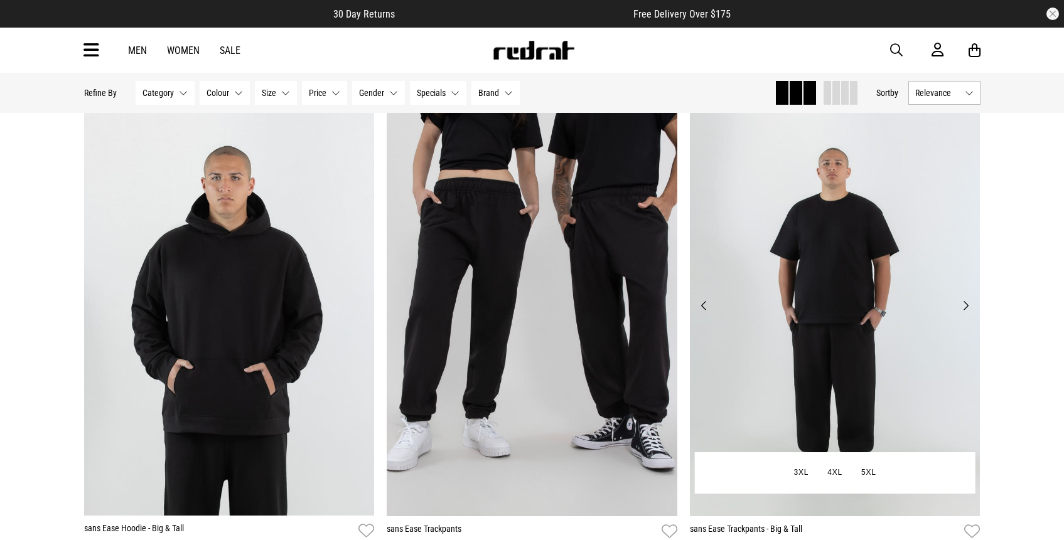
click at [972, 306] on button "Next" at bounding box center [966, 305] width 16 height 15
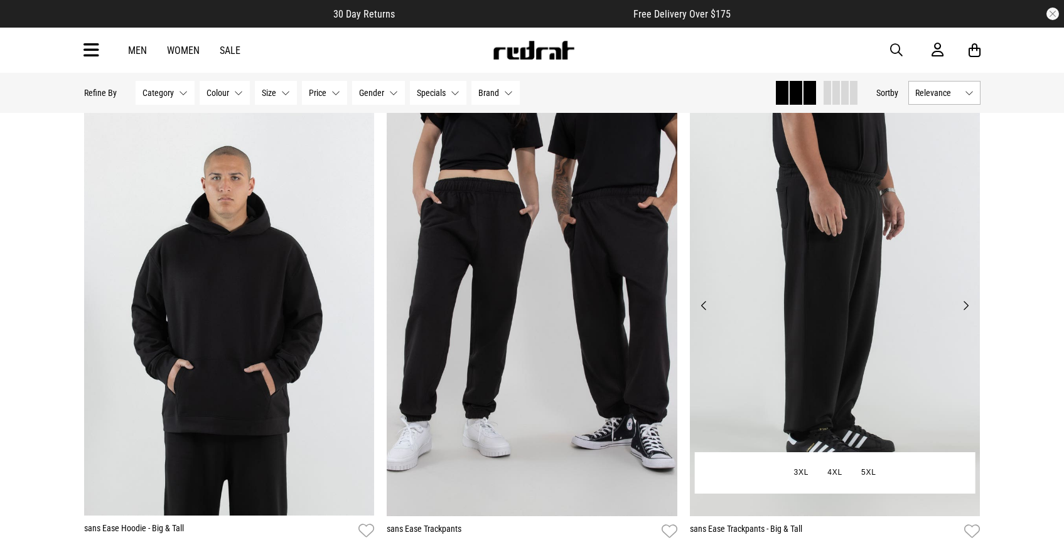
click at [972, 306] on button "Next" at bounding box center [966, 305] width 16 height 15
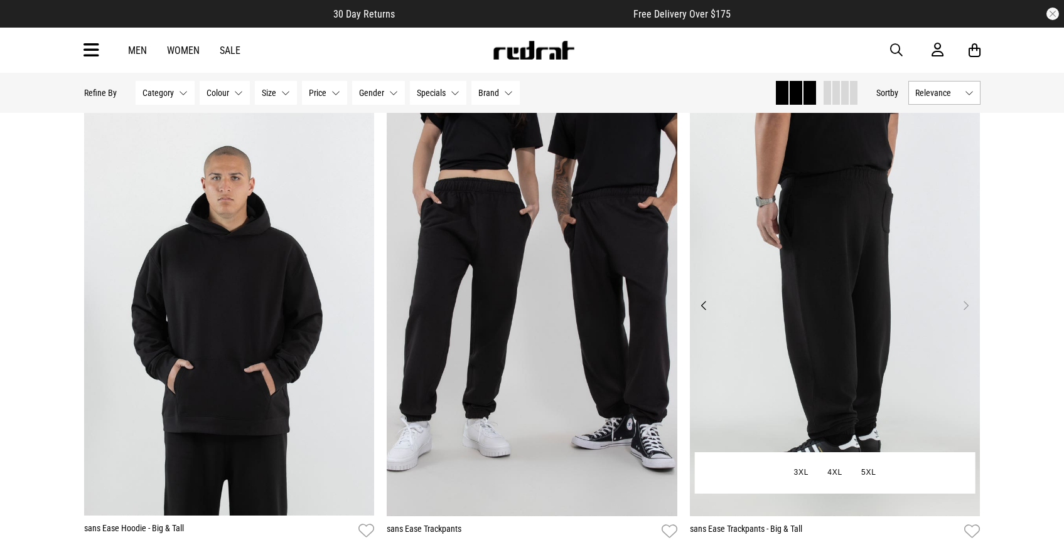
click at [972, 306] on button "Next" at bounding box center [966, 305] width 16 height 15
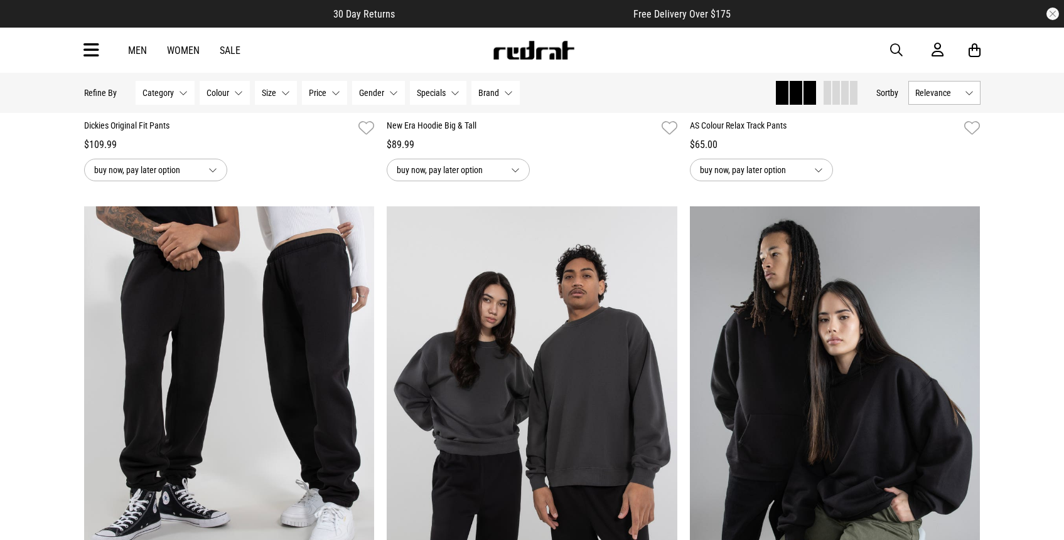
scroll to position [11661, 0]
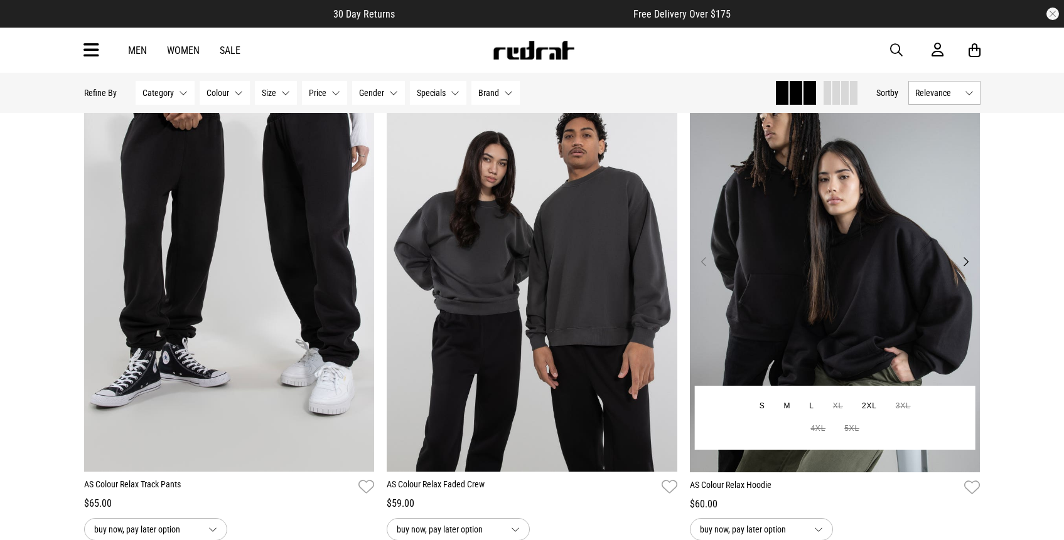
click at [973, 265] on button "Next" at bounding box center [966, 261] width 16 height 15
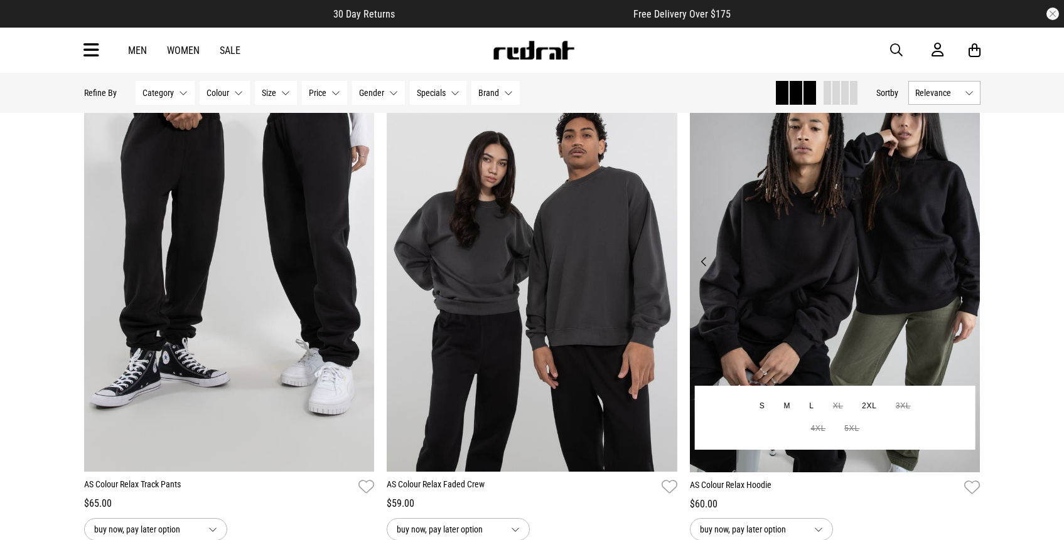
click at [973, 265] on button "Next" at bounding box center [966, 261] width 16 height 15
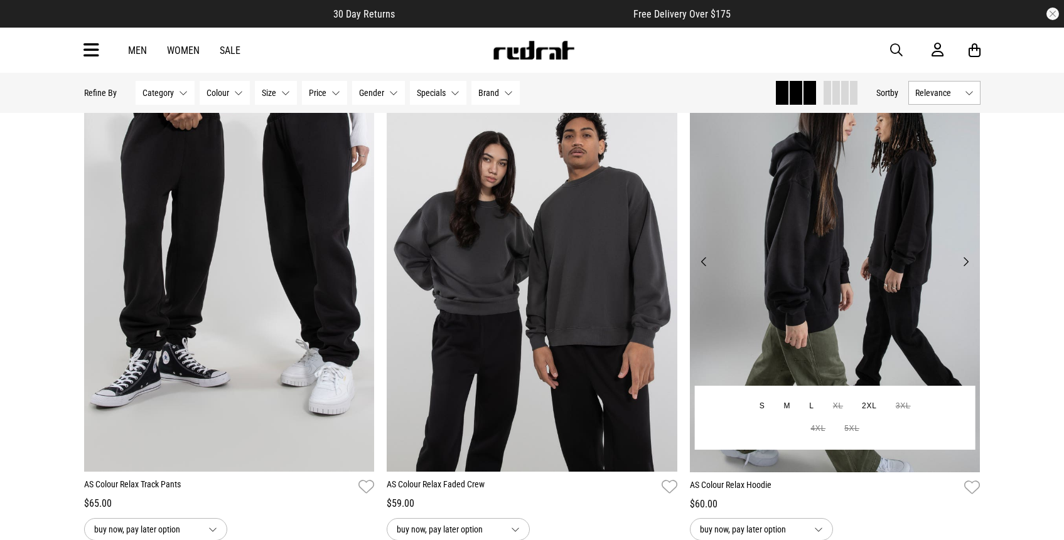
click at [973, 265] on button "Next" at bounding box center [966, 261] width 16 height 15
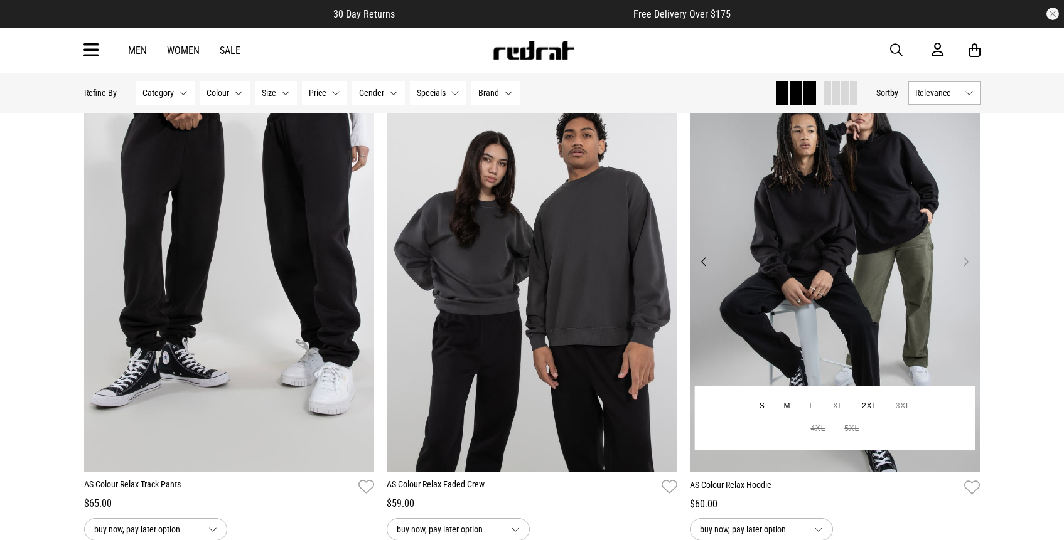
click at [973, 265] on button "Next" at bounding box center [966, 261] width 16 height 15
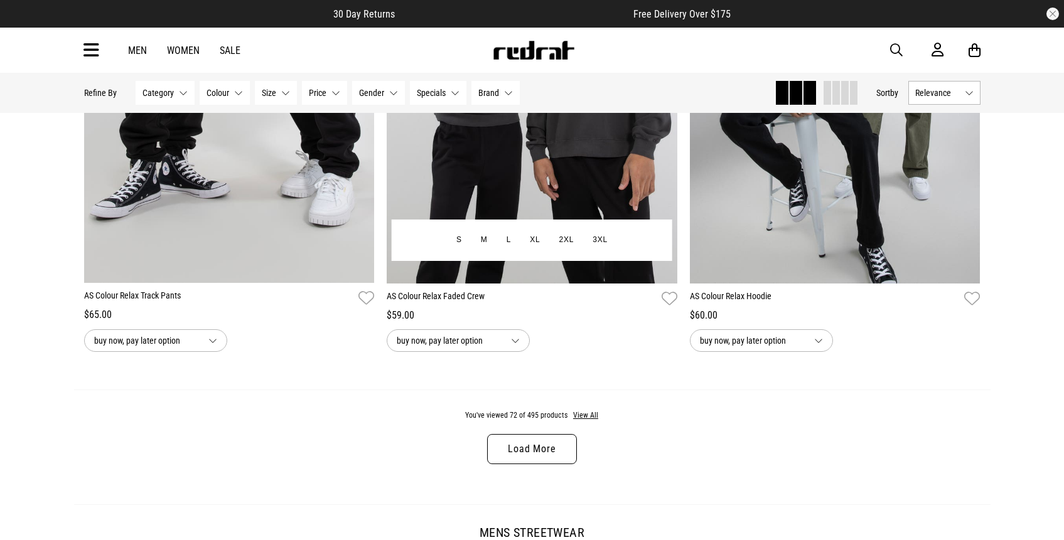
scroll to position [11955, 0]
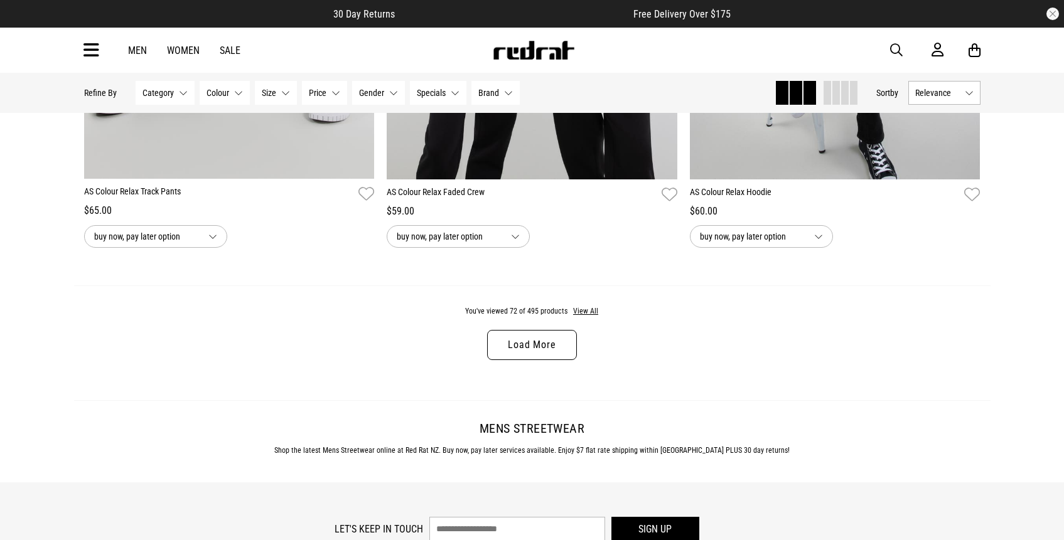
click at [537, 340] on link "Load More" at bounding box center [531, 345] width 89 height 30
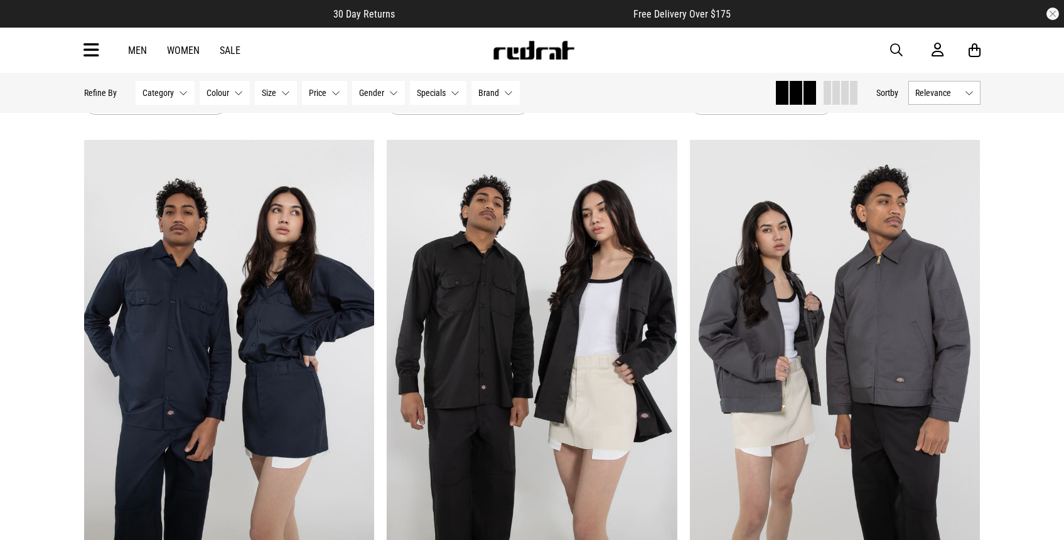
scroll to position [15893, 0]
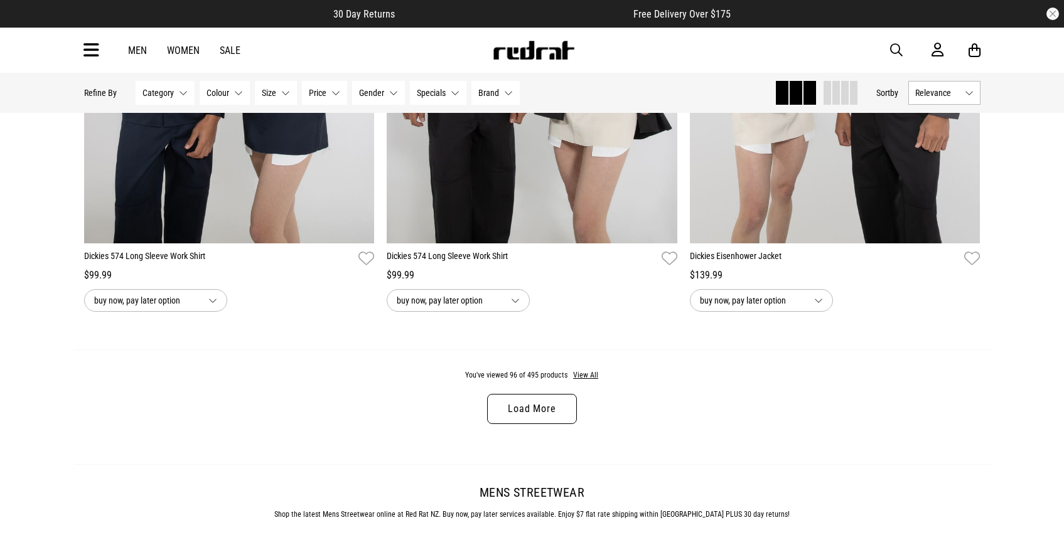
click at [545, 415] on link "Load More" at bounding box center [531, 409] width 89 height 30
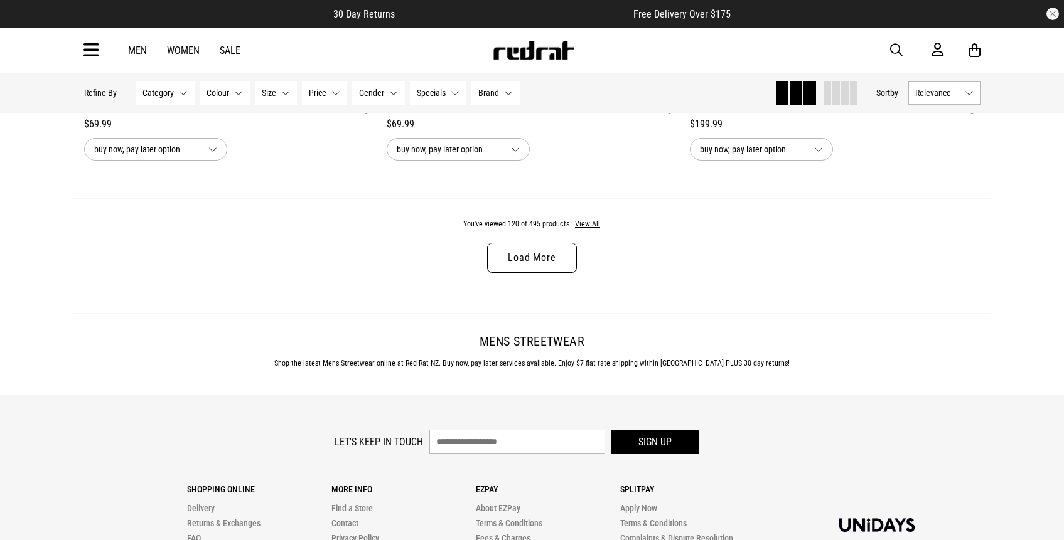
scroll to position [19924, 0]
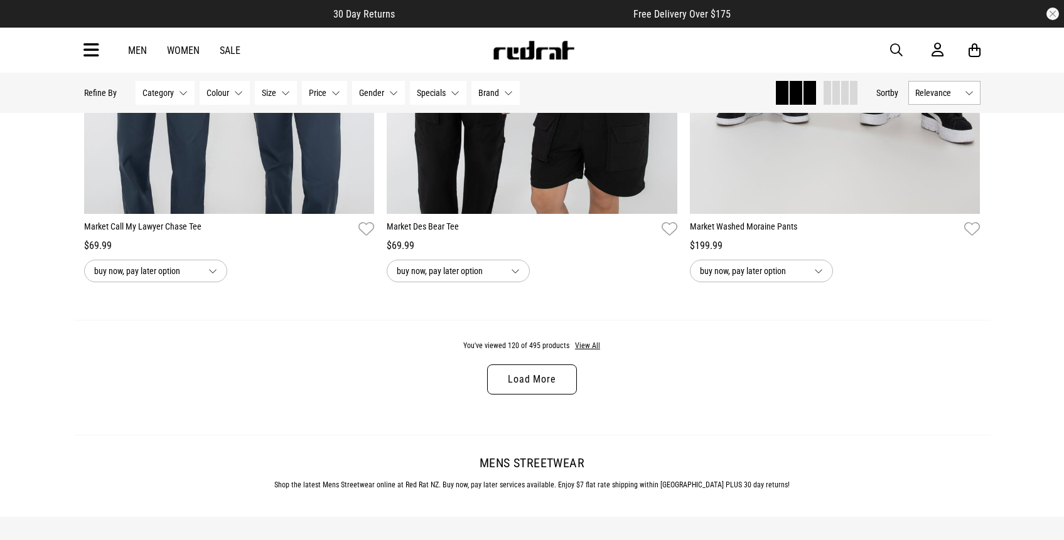
click at [541, 375] on link "Load More" at bounding box center [531, 380] width 89 height 30
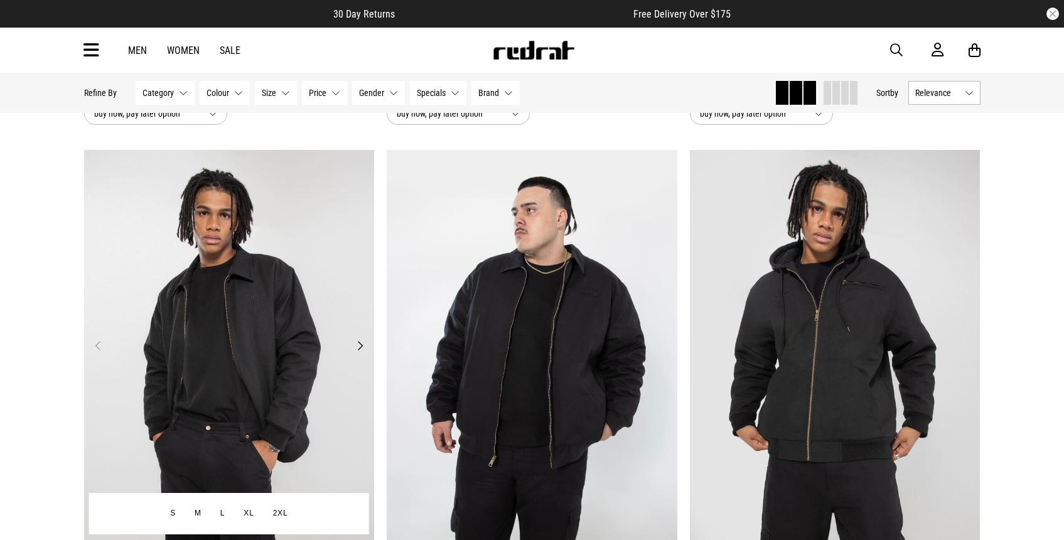
scroll to position [20130, 0]
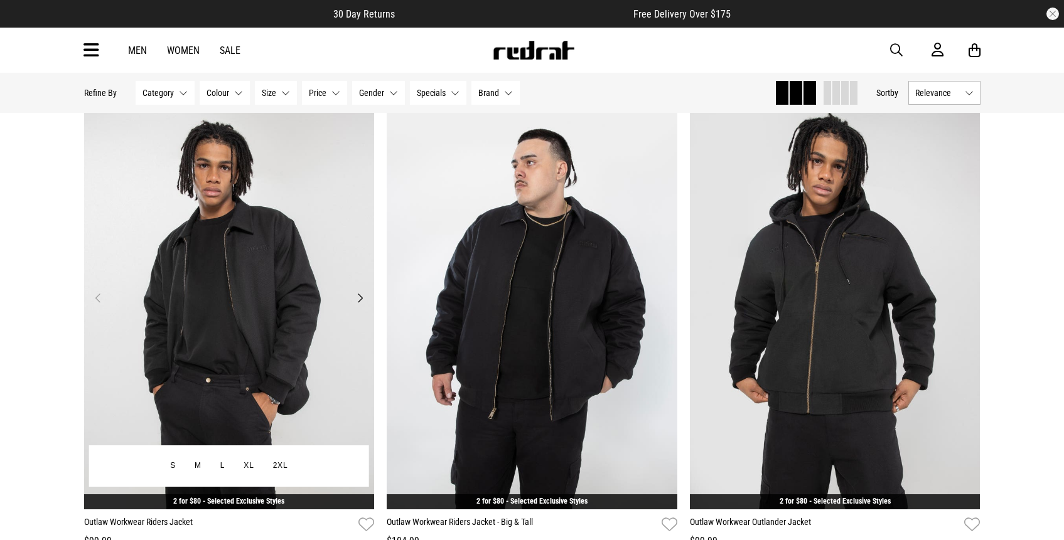
click at [360, 296] on button "Next" at bounding box center [360, 298] width 16 height 15
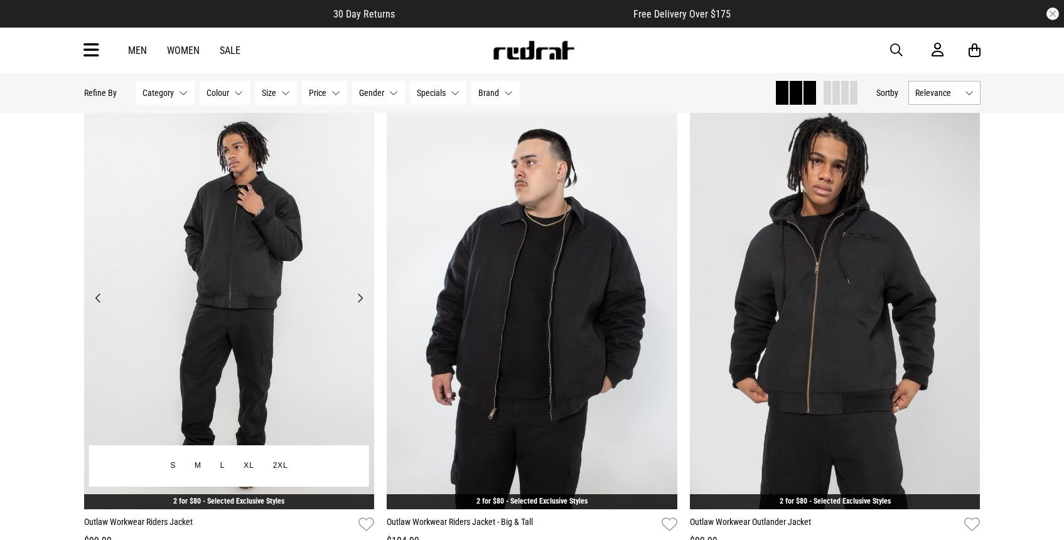
click at [360, 296] on button "Next" at bounding box center [360, 298] width 16 height 15
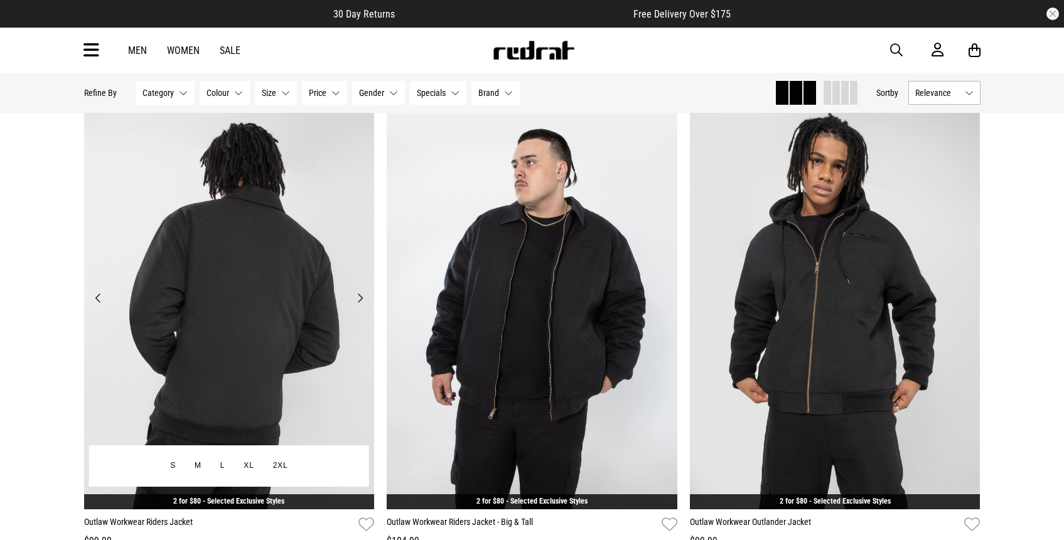
click at [360, 296] on button "Next" at bounding box center [360, 298] width 16 height 15
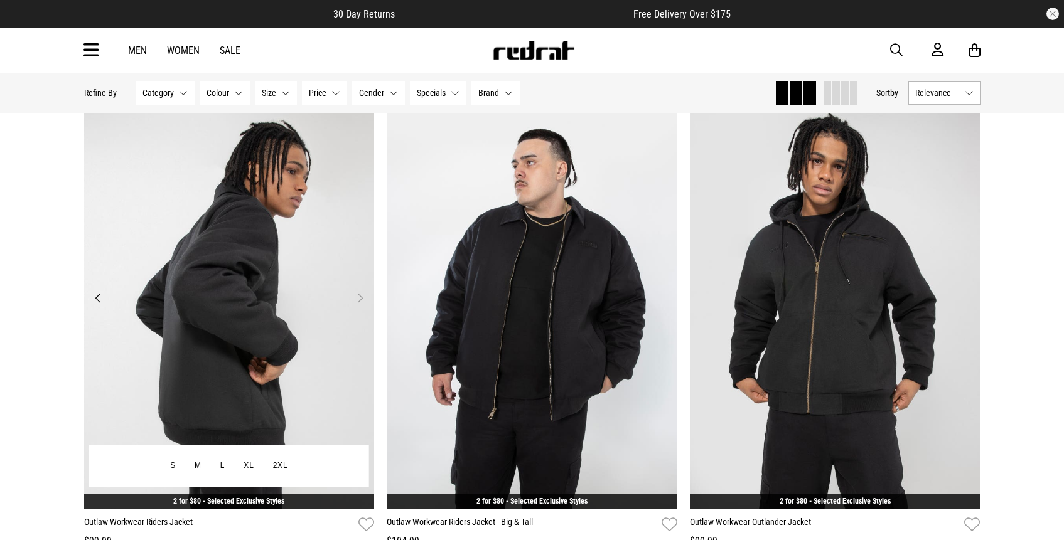
click at [360, 296] on button "Next" at bounding box center [360, 298] width 16 height 15
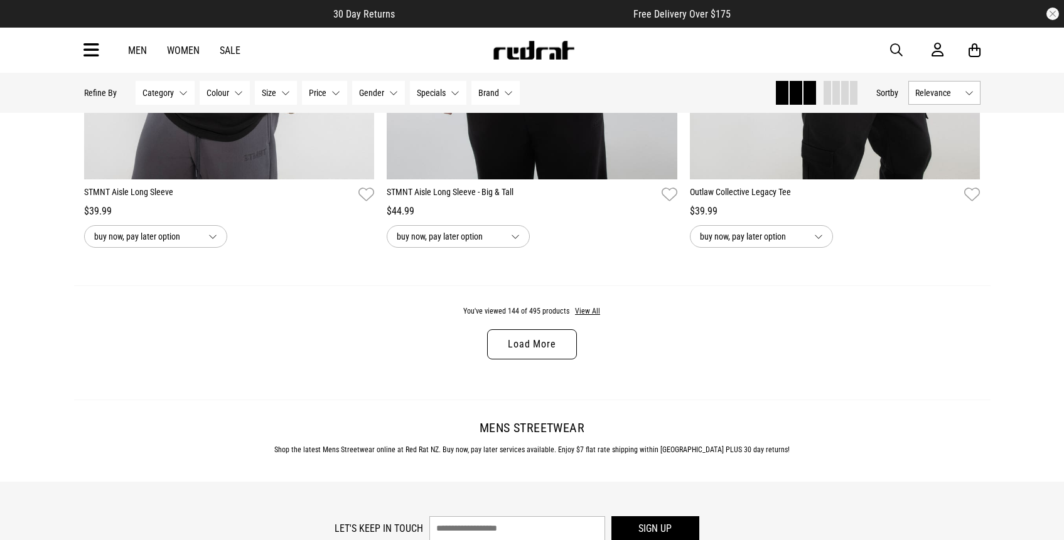
scroll to position [24019, 0]
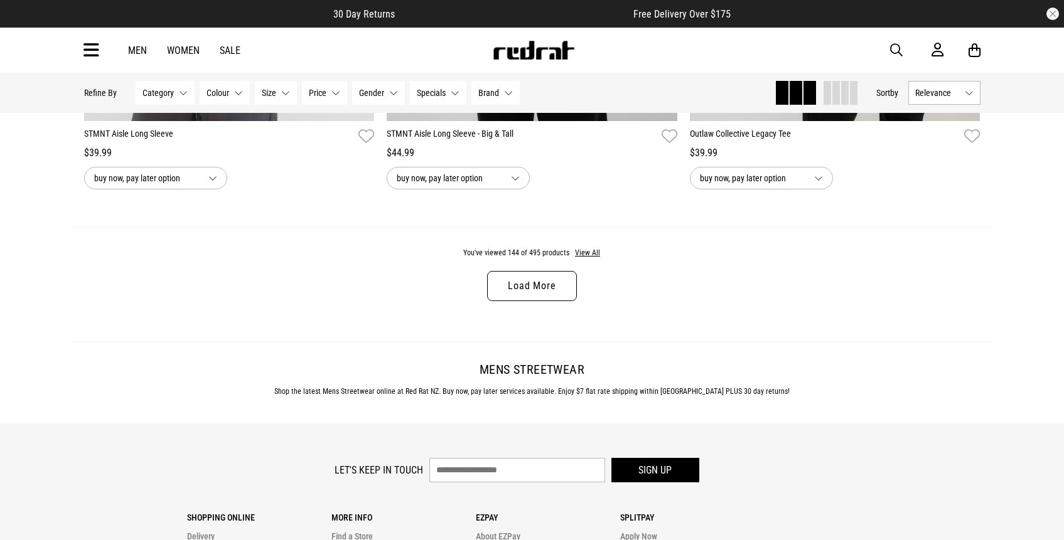
click at [536, 284] on link "Load More" at bounding box center [531, 286] width 89 height 30
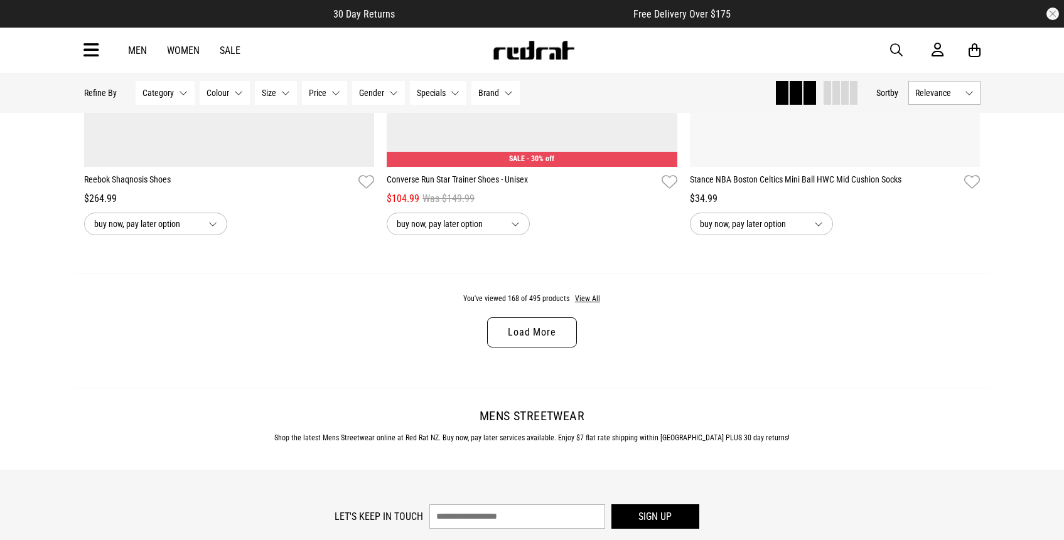
scroll to position [28129, 0]
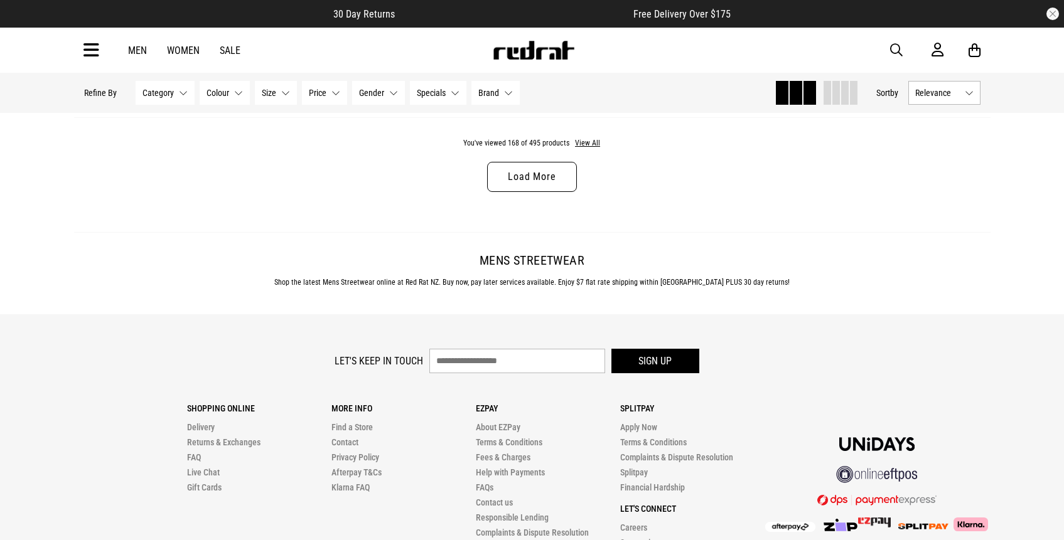
click at [542, 186] on link "Load More" at bounding box center [531, 177] width 89 height 30
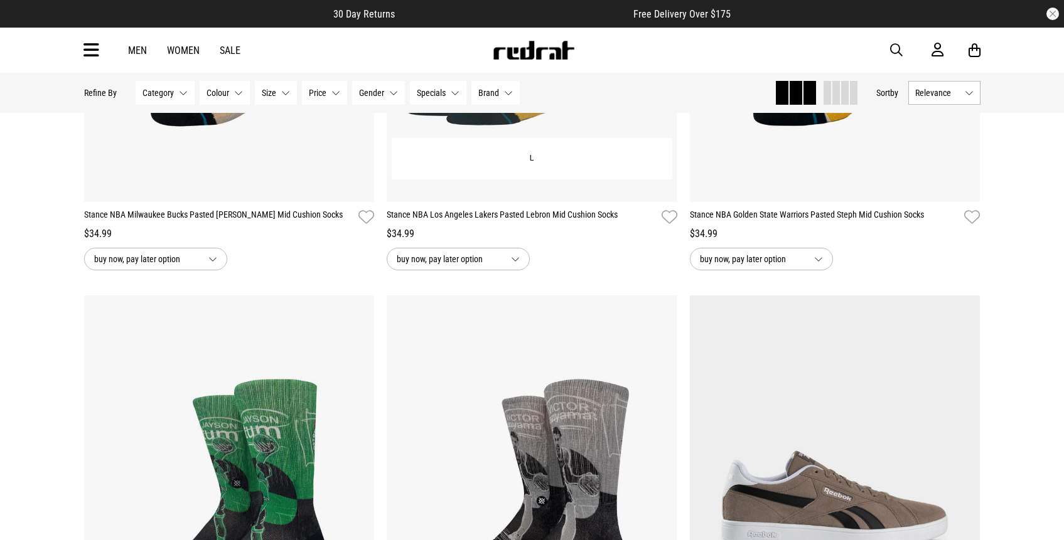
scroll to position [28995, 0]
